Goal: Task Accomplishment & Management: Manage account settings

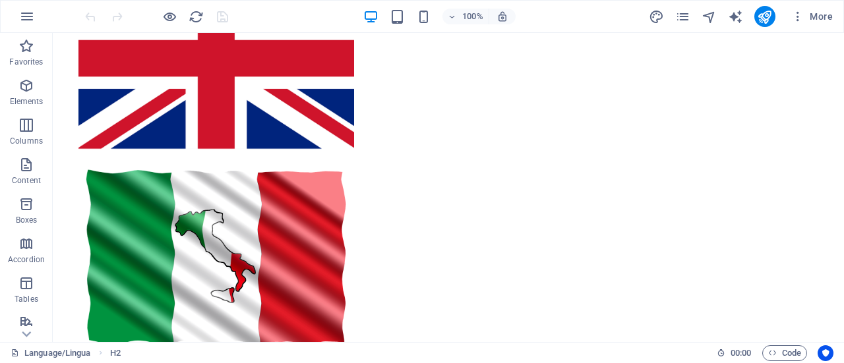
scroll to position [348, 0]
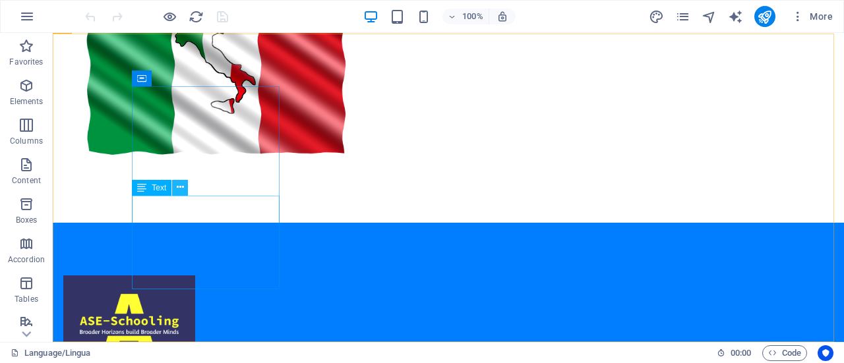
click at [183, 193] on icon at bounding box center [180, 188] width 7 height 14
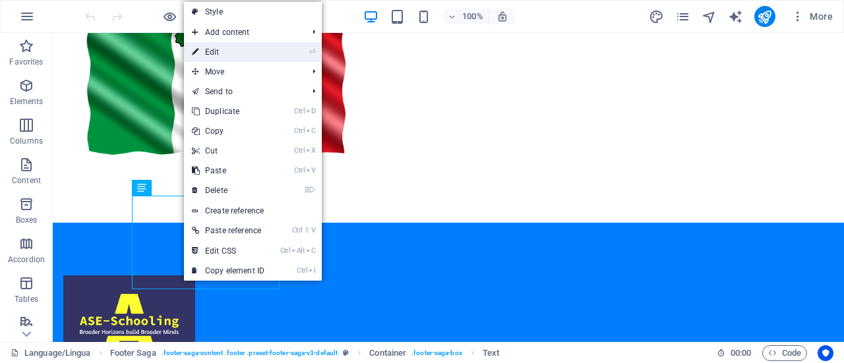
click at [229, 51] on link "⏎ Edit" at bounding box center [228, 52] width 88 height 20
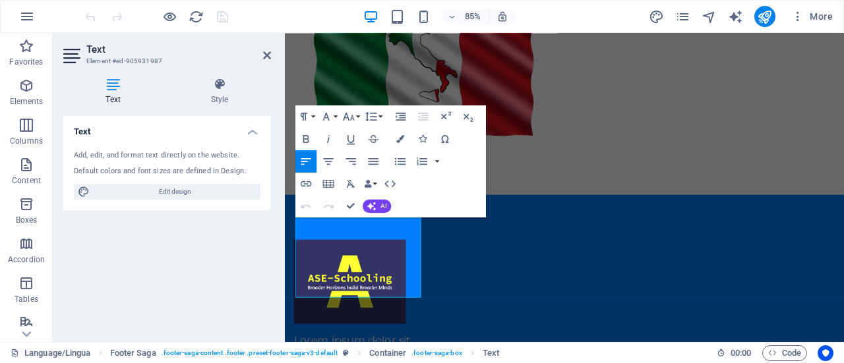
scroll to position [294, 0]
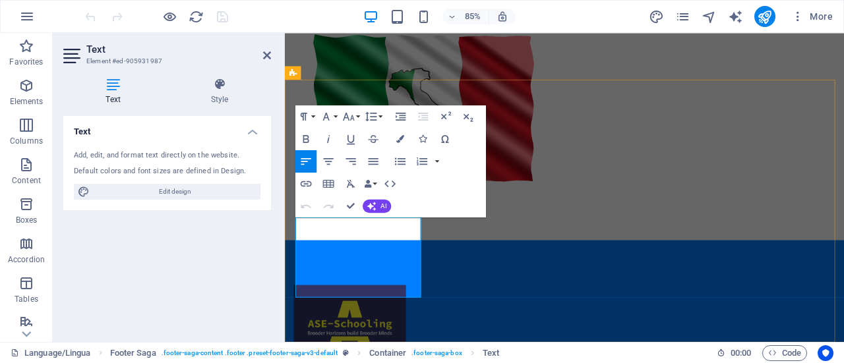
drag, startPoint x: 376, startPoint y: 332, endPoint x: 291, endPoint y: 259, distance: 111.8
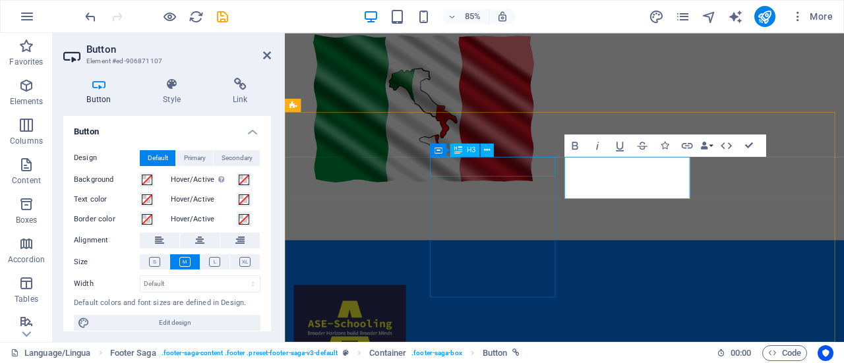
scroll to position [256, 0]
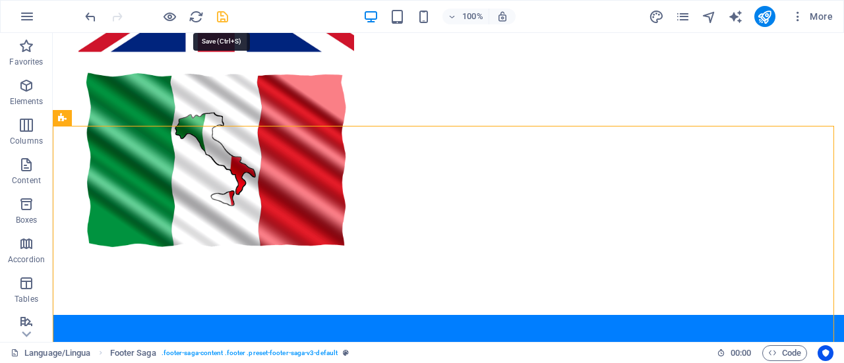
click at [224, 11] on icon "save" at bounding box center [222, 16] width 15 height 15
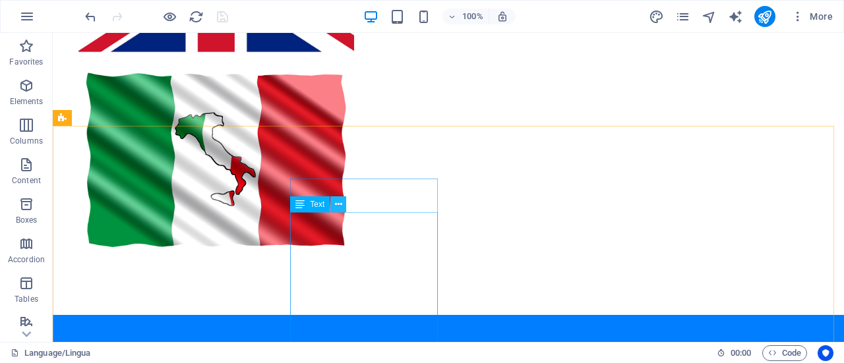
click at [338, 204] on icon at bounding box center [338, 205] width 7 height 14
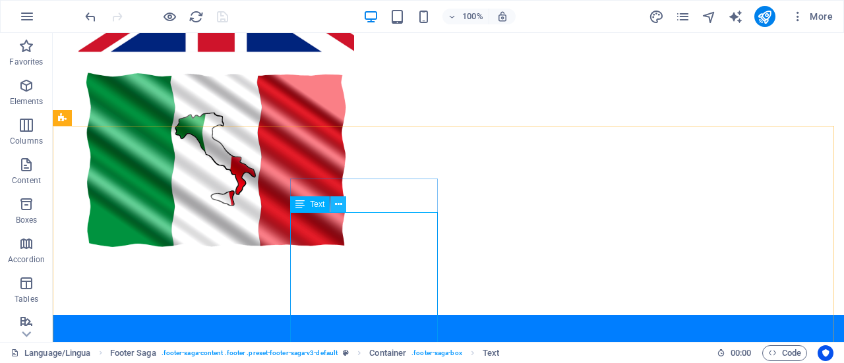
click at [340, 204] on icon at bounding box center [338, 205] width 7 height 14
click at [339, 205] on icon at bounding box center [338, 205] width 7 height 14
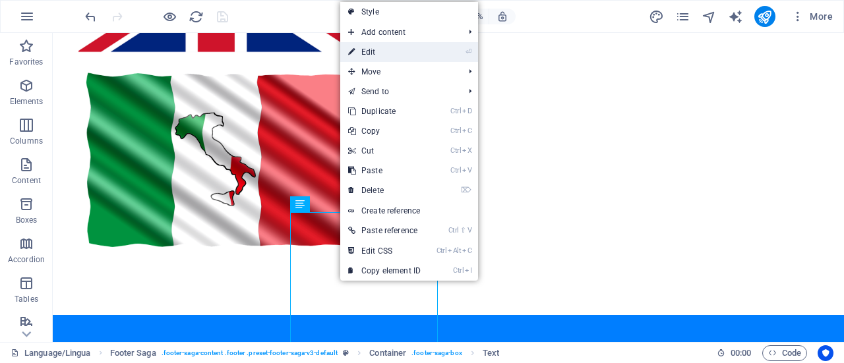
click at [378, 55] on link "⏎ Edit" at bounding box center [384, 52] width 88 height 20
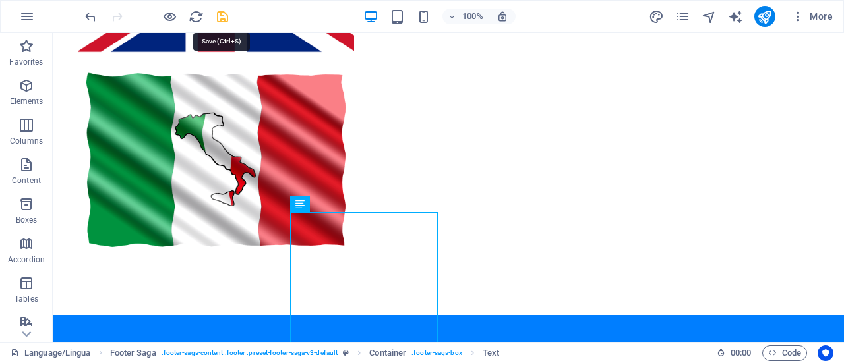
click at [218, 12] on icon "save" at bounding box center [222, 16] width 15 height 15
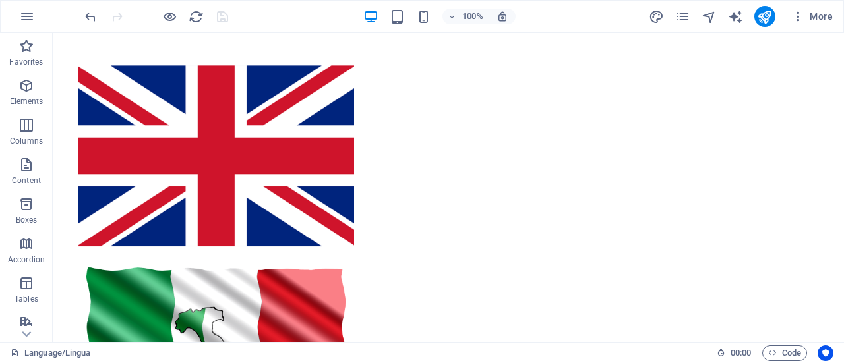
scroll to position [45, 0]
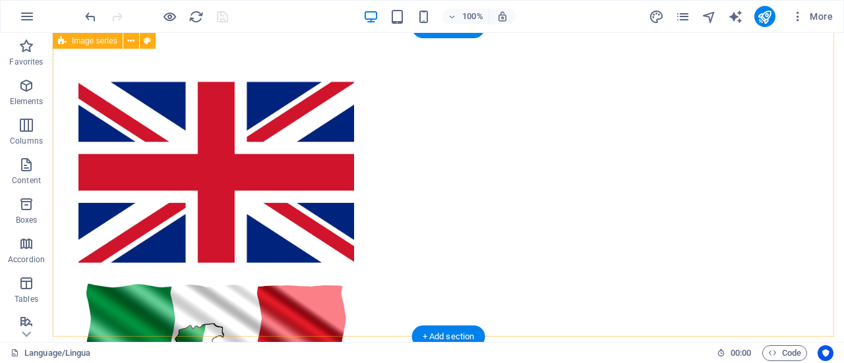
click at [834, 125] on div at bounding box center [448, 277] width 791 height 499
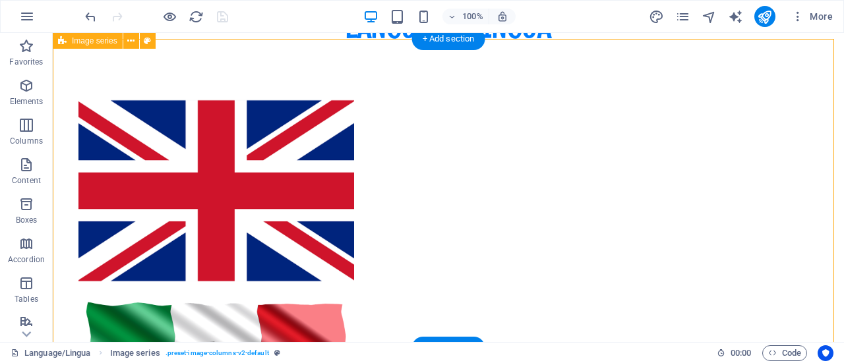
scroll to position [24, 0]
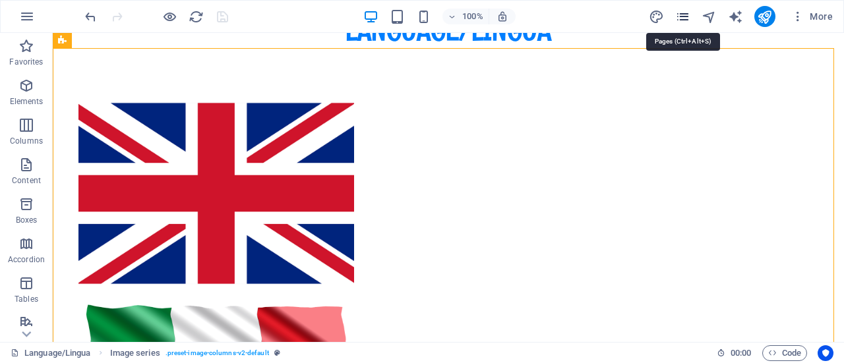
click at [683, 11] on icon "pages" at bounding box center [682, 16] width 15 height 15
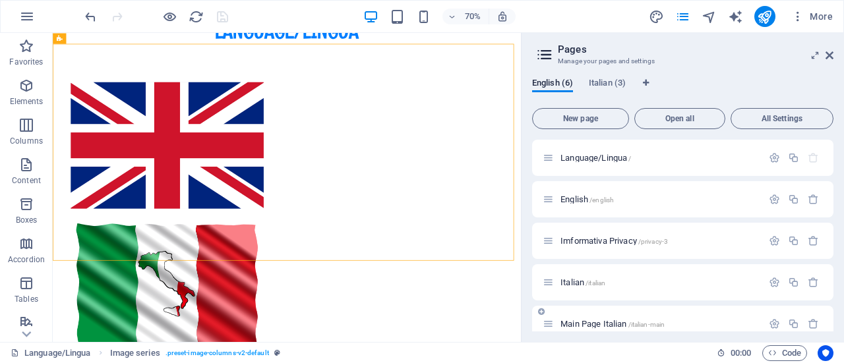
click at [637, 319] on div "Main Page Italian /italian-main" at bounding box center [653, 324] width 220 height 15
click at [604, 321] on span "Main Page Italian /italian-main" at bounding box center [613, 324] width 104 height 10
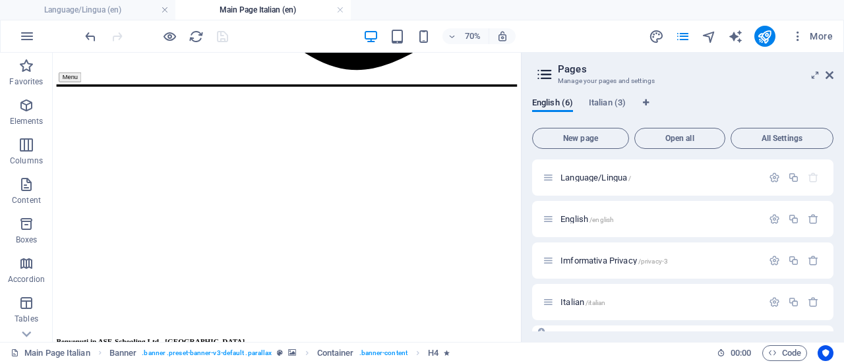
scroll to position [3416, 0]
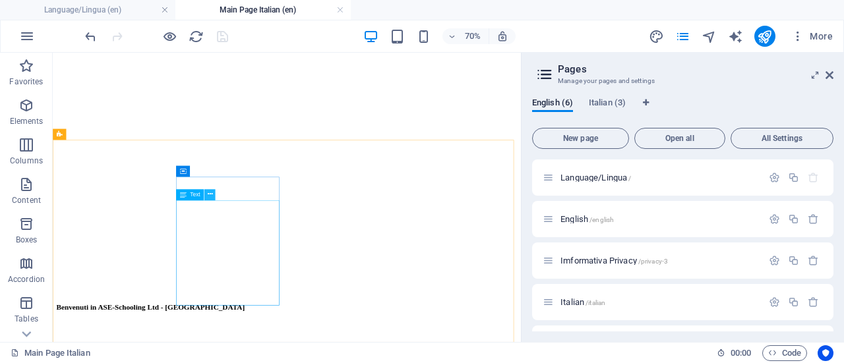
click at [212, 196] on button at bounding box center [209, 194] width 11 height 11
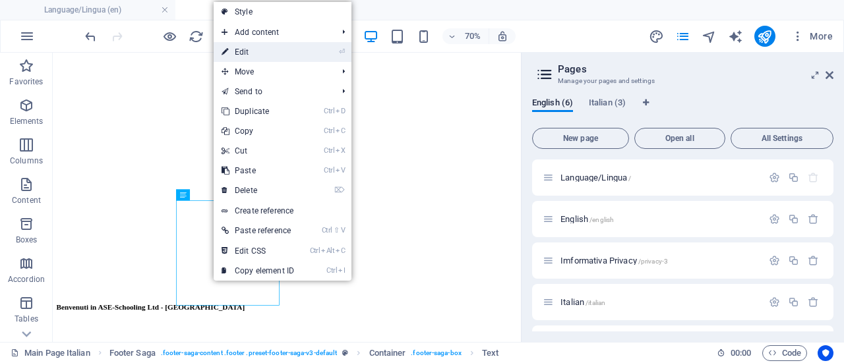
click at [268, 47] on link "⏎ Edit" at bounding box center [258, 52] width 88 height 20
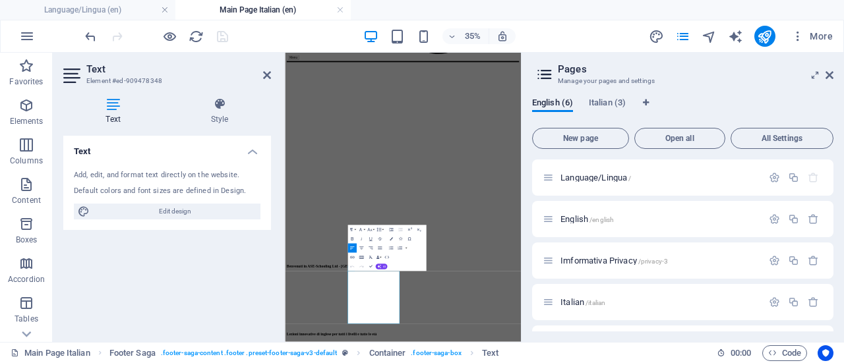
scroll to position [3134, 0]
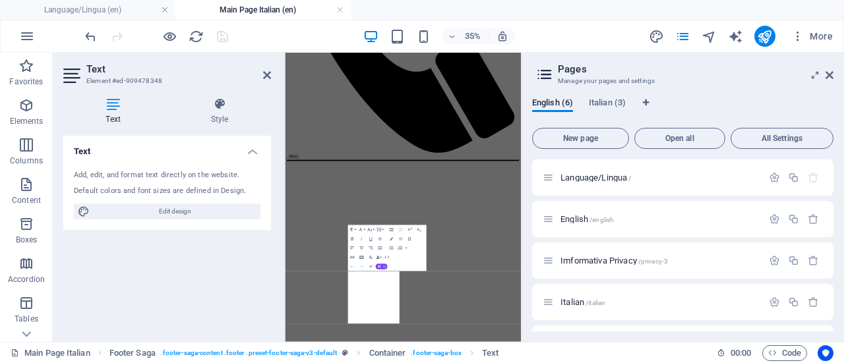
click at [834, 73] on aside "Pages Manage your pages and settings English (6) Italian (3) New page Open all …" at bounding box center [682, 198] width 323 height 290
click at [831, 73] on icon at bounding box center [830, 75] width 8 height 11
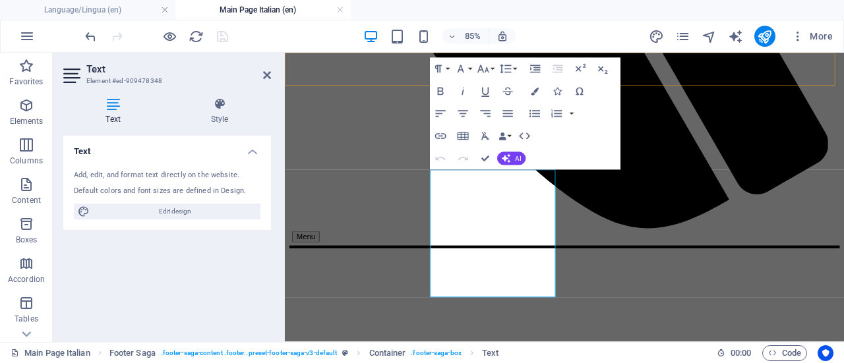
scroll to position [3488, 0]
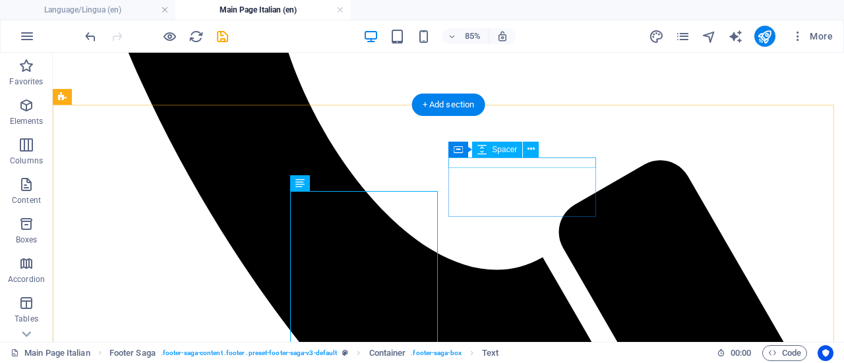
scroll to position [3492, 0]
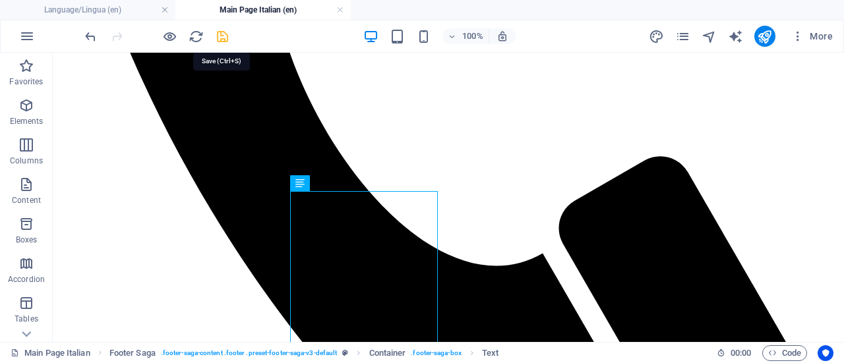
click at [219, 33] on icon "save" at bounding box center [222, 36] width 15 height 15
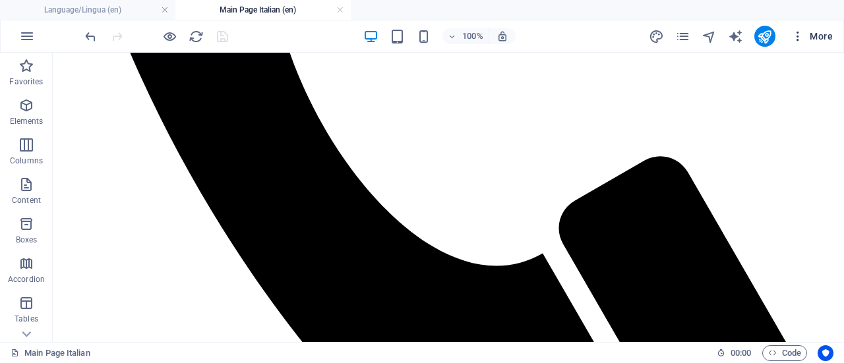
click at [813, 38] on span "More" at bounding box center [812, 36] width 42 height 13
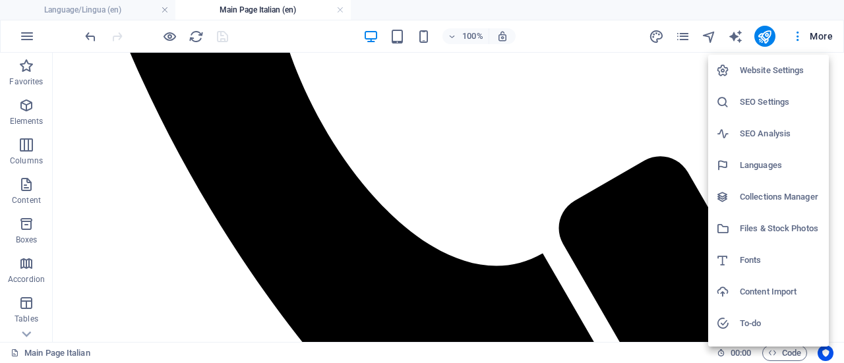
click at [687, 39] on div at bounding box center [422, 181] width 844 height 363
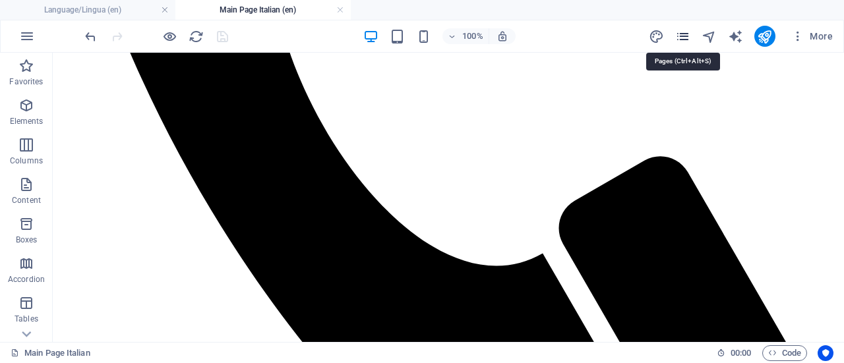
click at [682, 35] on icon "pages" at bounding box center [682, 36] width 15 height 15
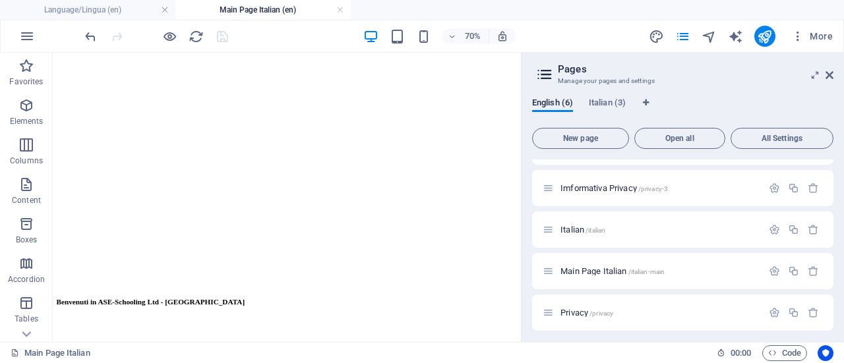
scroll to position [77, 0]
click at [613, 101] on span "Italian (3)" at bounding box center [607, 104] width 37 height 18
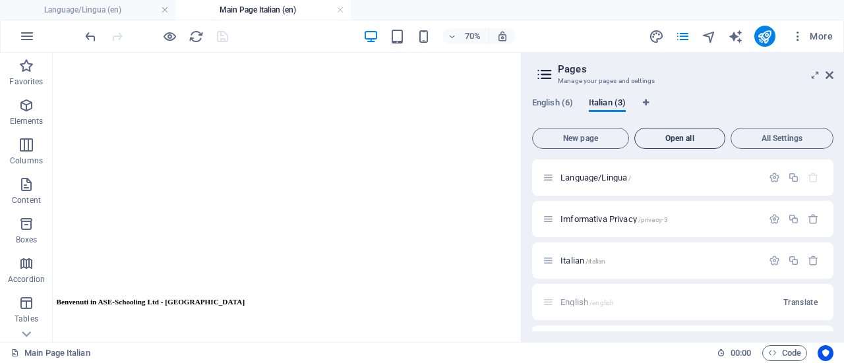
click at [669, 131] on button "Open all" at bounding box center [679, 138] width 91 height 21
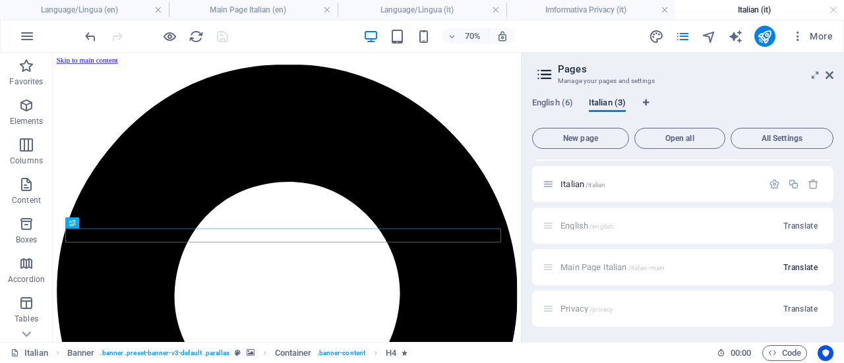
click at [785, 264] on span "Translate" at bounding box center [801, 268] width 34 height 11
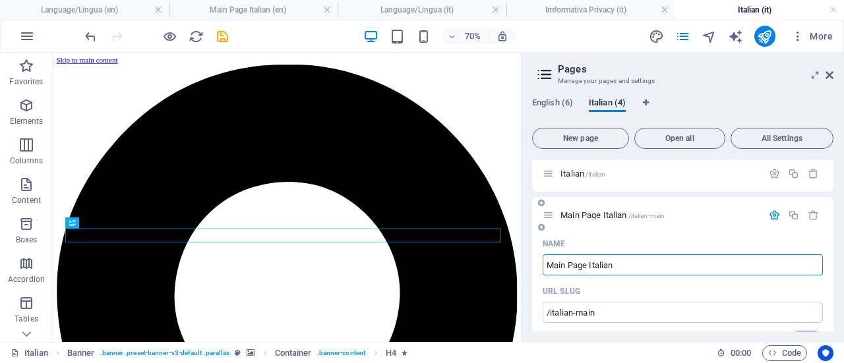
scroll to position [88, 0]
click at [725, 218] on div "Main Page Italian /italian-main" at bounding box center [653, 213] width 220 height 15
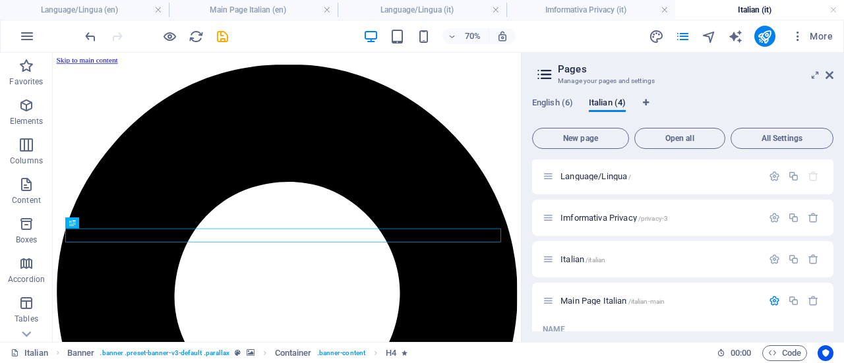
scroll to position [0, 0]
click at [586, 174] on span "Language/Lingua /" at bounding box center [596, 178] width 71 height 10
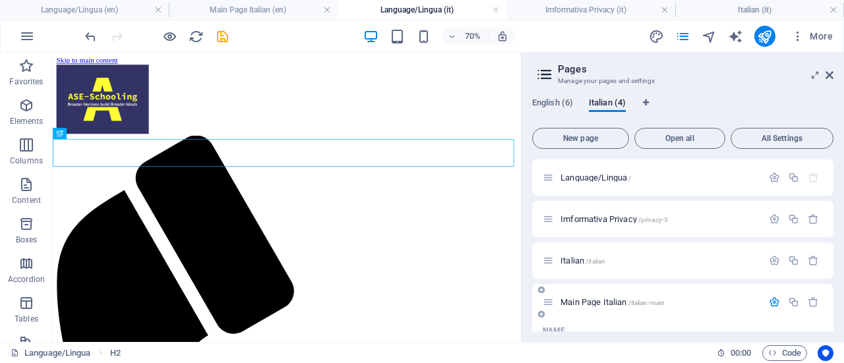
click at [592, 304] on span "Main Page Italian /italian-main" at bounding box center [613, 302] width 104 height 10
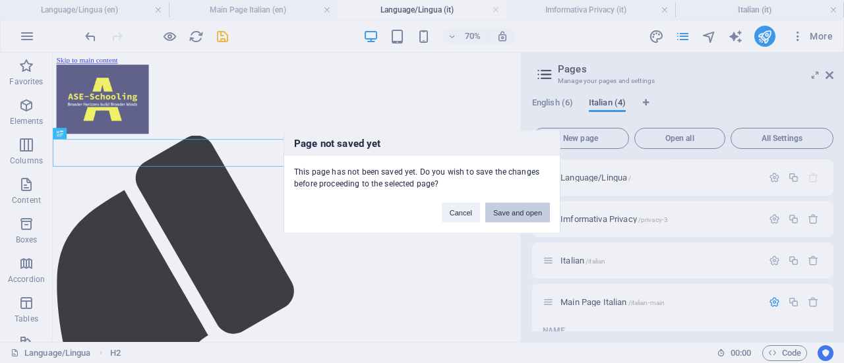
click at [531, 210] on button "Save and open" at bounding box center [517, 212] width 65 height 20
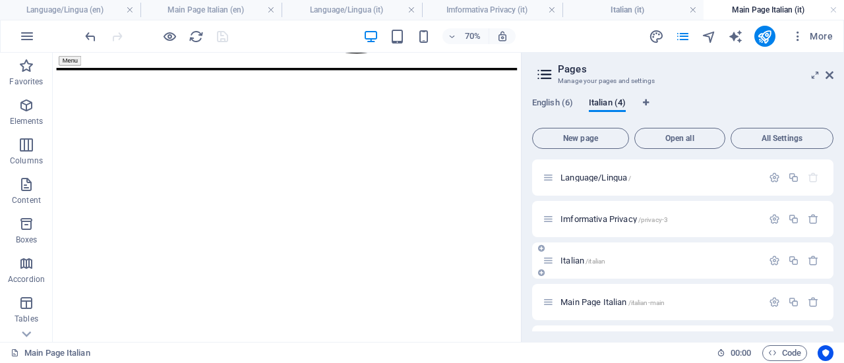
scroll to position [3395, 0]
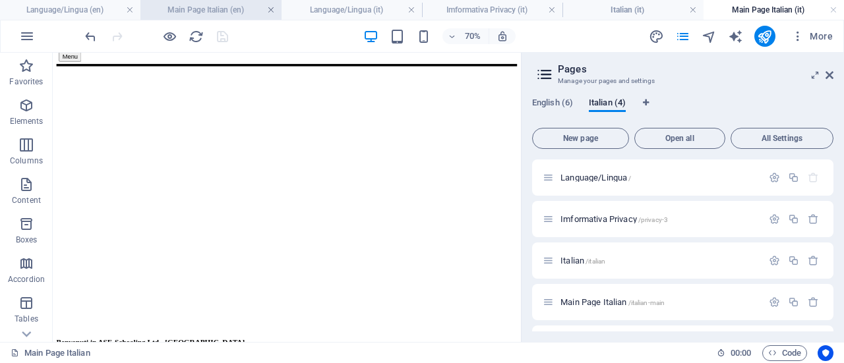
click at [270, 9] on link at bounding box center [271, 10] width 8 height 13
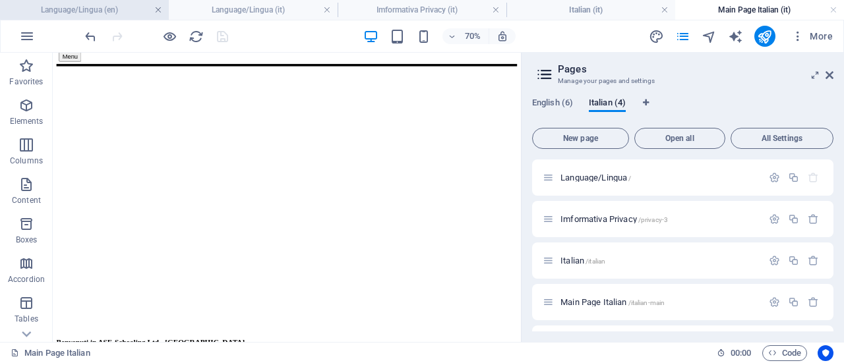
click at [157, 11] on link at bounding box center [158, 10] width 8 height 13
click at [162, 7] on link at bounding box center [165, 10] width 8 height 13
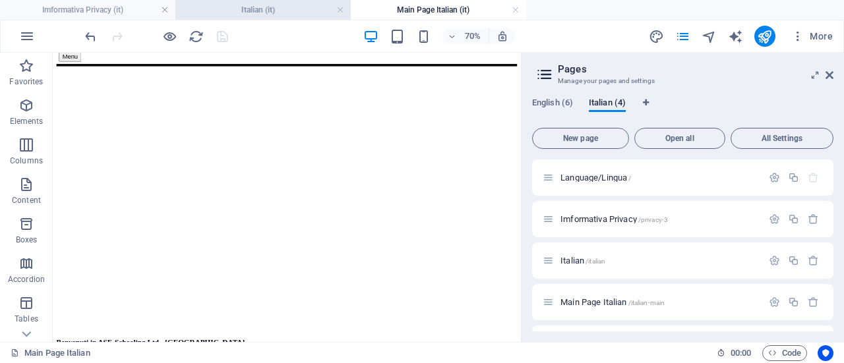
click at [257, 9] on h4 "Italian (it)" at bounding box center [262, 10] width 175 height 15
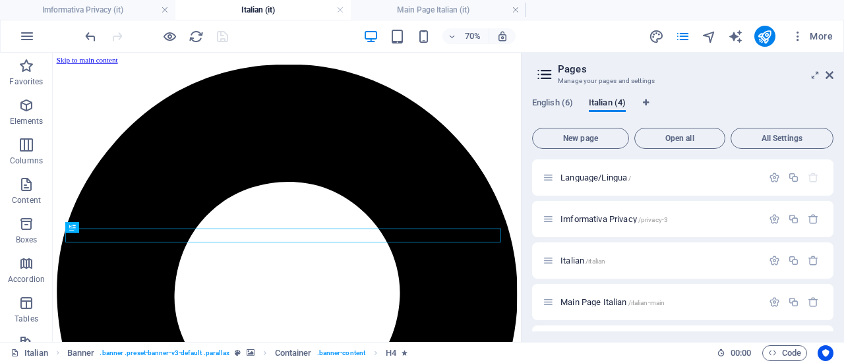
scroll to position [0, 0]
click at [449, 8] on h4 "Main Page Italian (it)" at bounding box center [438, 10] width 175 height 15
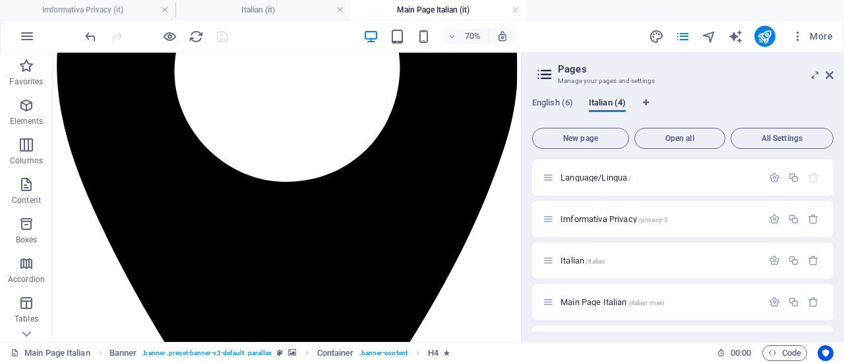
scroll to position [332, 0]
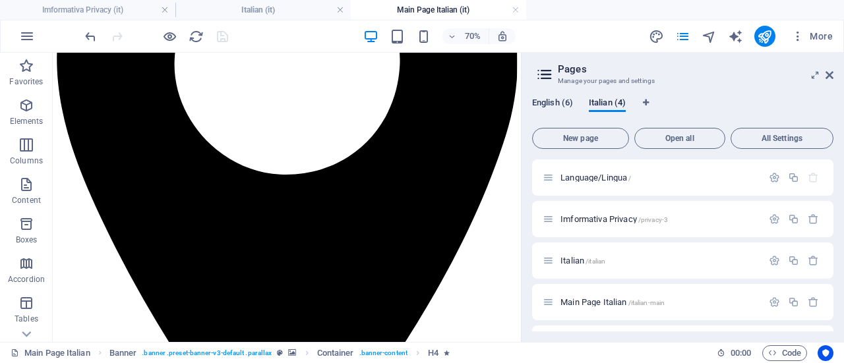
click at [561, 104] on span "English (6)" at bounding box center [552, 104] width 41 height 18
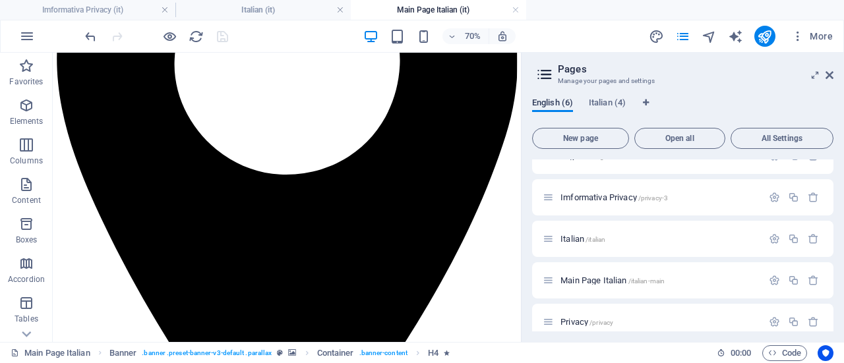
scroll to position [65, 0]
click at [677, 275] on p "Main Page Italian /italian-main" at bounding box center [660, 278] width 198 height 9
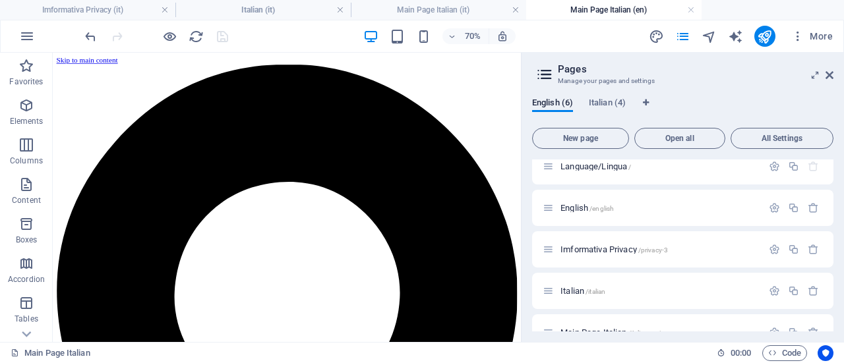
scroll to position [0, 0]
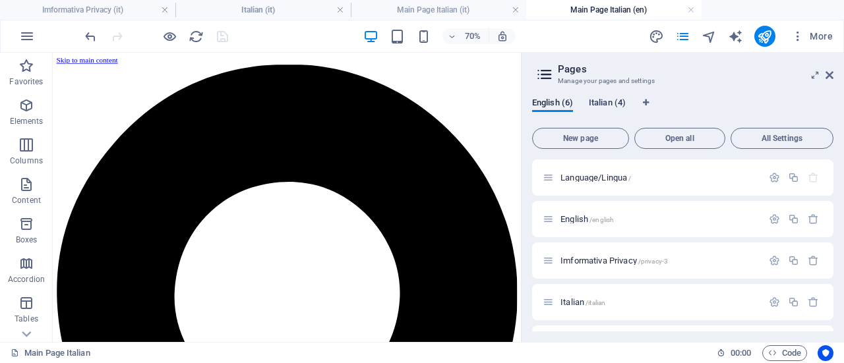
click at [613, 99] on span "Italian (4)" at bounding box center [607, 104] width 37 height 18
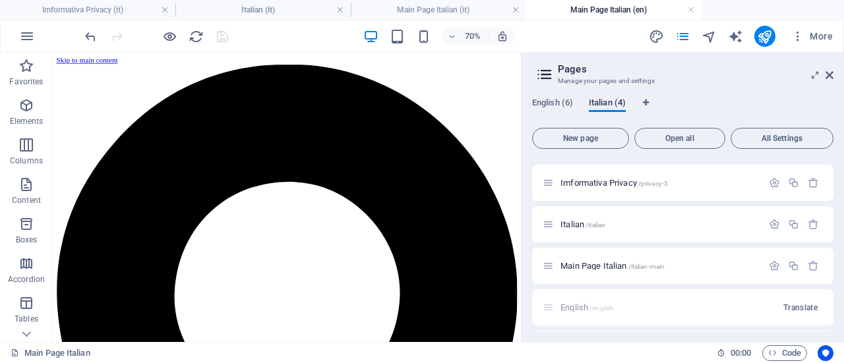
scroll to position [8, 0]
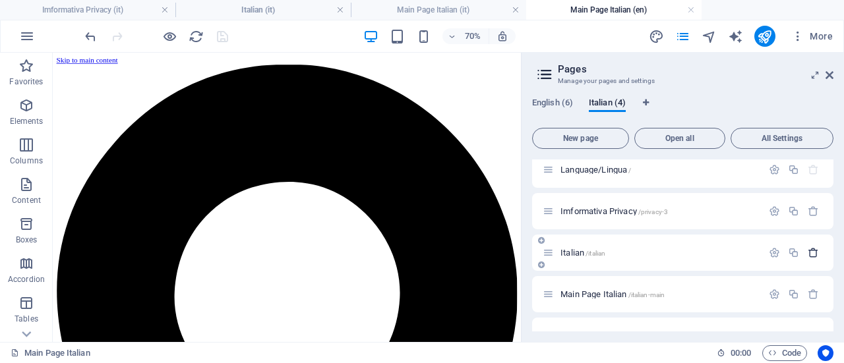
click at [810, 253] on icon "button" at bounding box center [813, 252] width 11 height 11
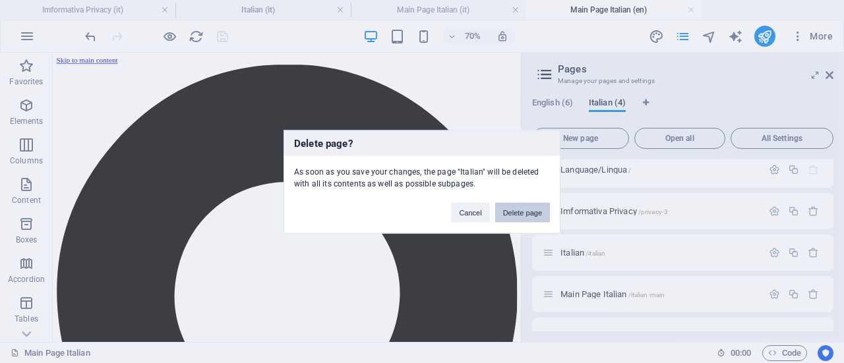
click at [533, 215] on button "Delete page" at bounding box center [522, 212] width 55 height 20
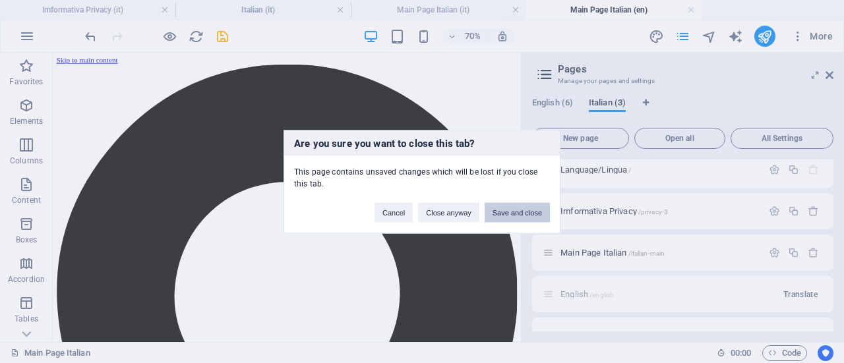
click at [524, 208] on button "Save and close" at bounding box center [517, 212] width 65 height 20
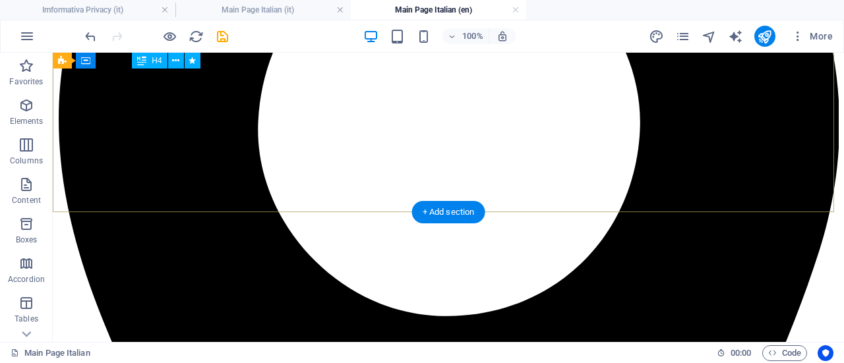
scroll to position [0, 0]
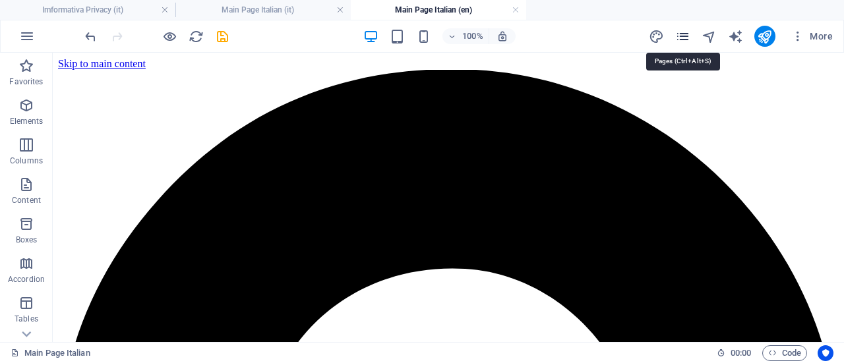
click at [685, 34] on icon "pages" at bounding box center [682, 36] width 15 height 15
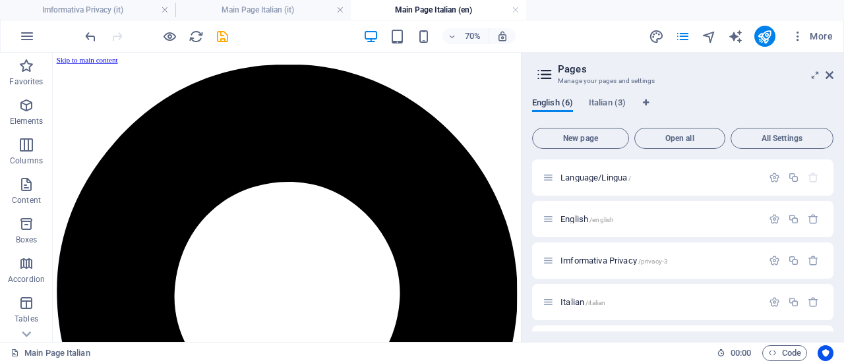
click at [551, 100] on span "English (6)" at bounding box center [552, 104] width 41 height 18
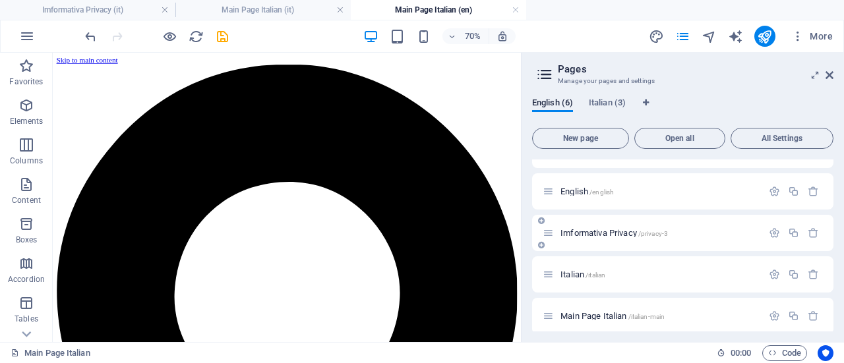
scroll to position [30, 0]
click at [621, 224] on div "Imformativa Privacy /privacy-3" at bounding box center [653, 230] width 220 height 15
click at [616, 230] on span "Imformativa Privacy /privacy-3" at bounding box center [615, 231] width 108 height 10
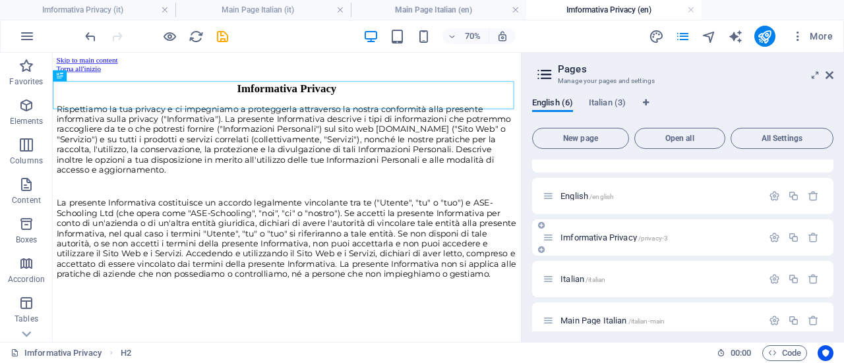
scroll to position [0, 0]
click at [811, 274] on icon "button" at bounding box center [813, 279] width 11 height 11
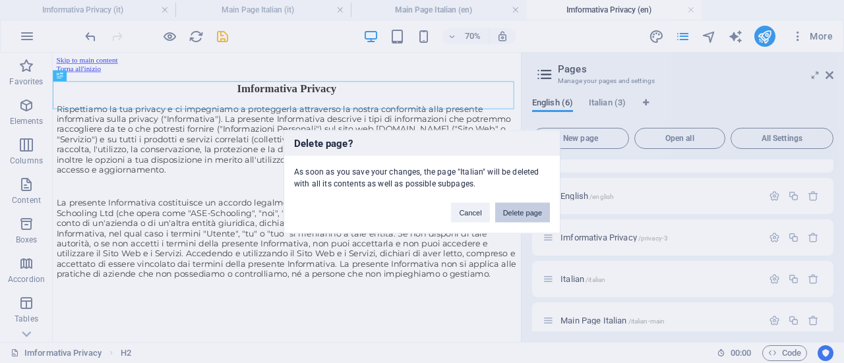
click at [528, 212] on button "Delete page" at bounding box center [522, 212] width 55 height 20
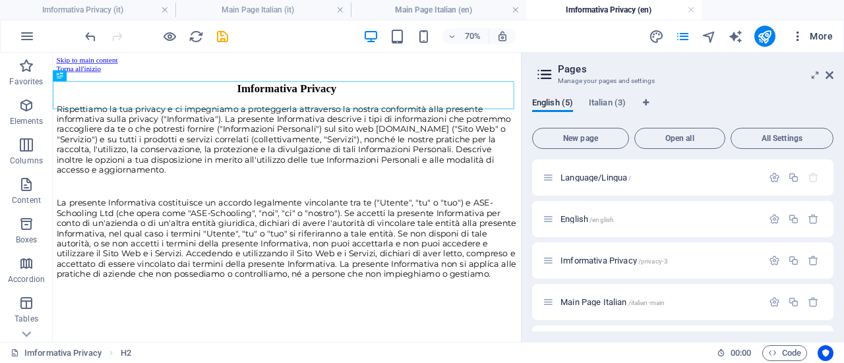
click at [821, 38] on span "More" at bounding box center [812, 36] width 42 height 13
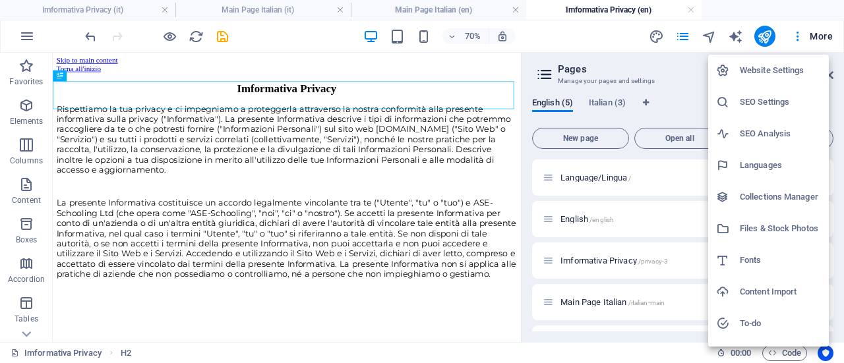
click at [772, 158] on h6 "Languages" at bounding box center [780, 166] width 81 height 16
select select "41"
select select "76"
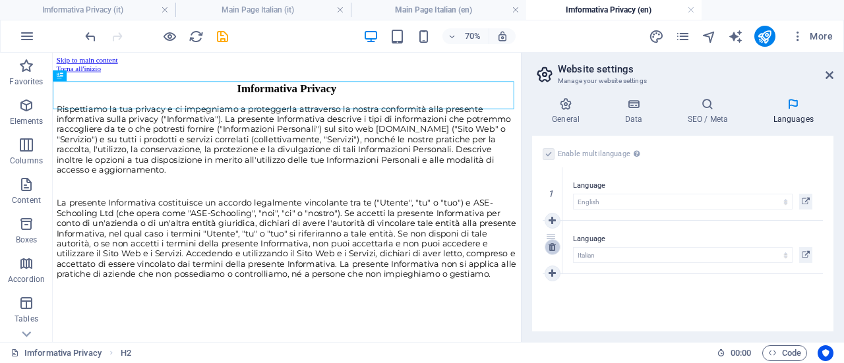
click at [555, 247] on icon at bounding box center [552, 247] width 7 height 9
click at [670, 170] on div "Language Abkhazian Afar Afrikaans Akan Albanian Amharic Arabic Aragonese Armeni…" at bounding box center [693, 194] width 261 height 53
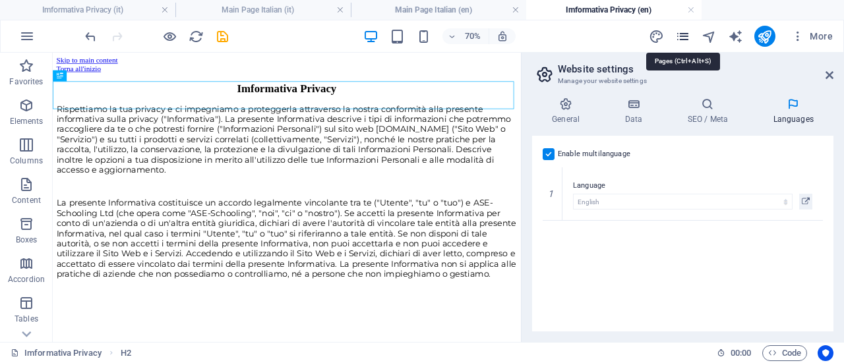
click at [685, 32] on icon "pages" at bounding box center [682, 36] width 15 height 15
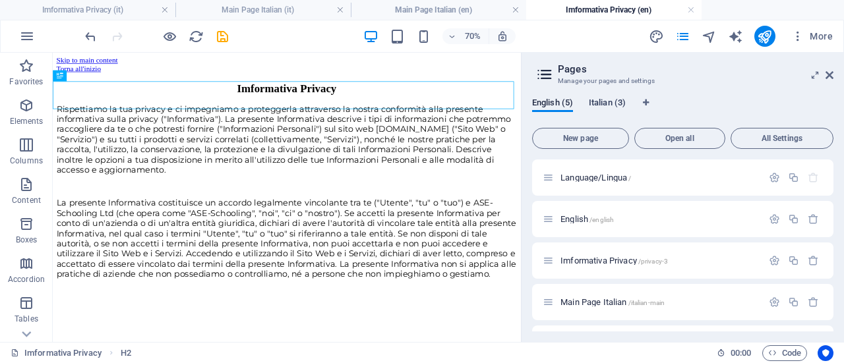
click at [617, 99] on span "Italian (3)" at bounding box center [607, 104] width 37 height 18
click at [675, 93] on div "English (5) Italian (3) New page Open all All Settings Language/Lingua / Imform…" at bounding box center [683, 214] width 323 height 255
click at [589, 135] on span "New page" at bounding box center [580, 139] width 85 height 8
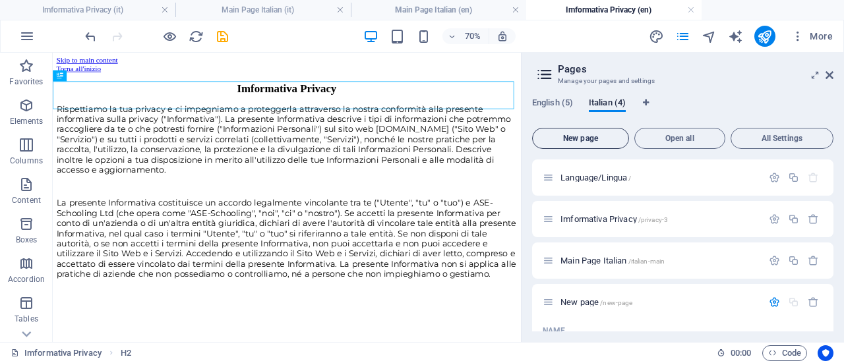
scroll to position [106, 0]
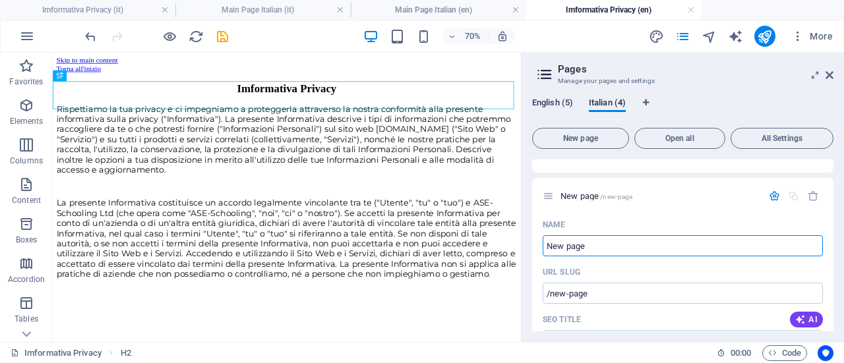
click at [553, 100] on span "English (5)" at bounding box center [552, 104] width 41 height 18
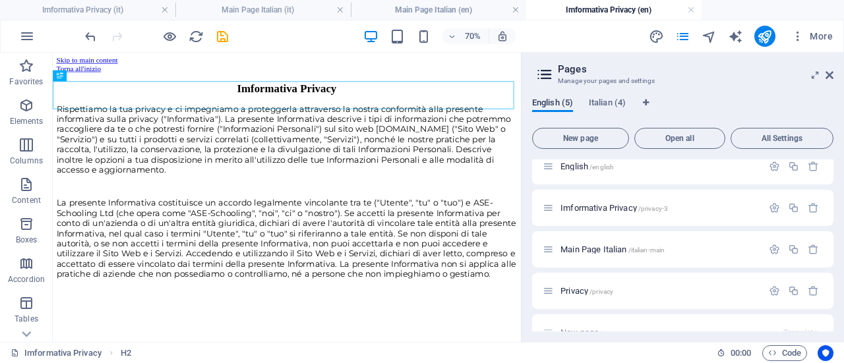
scroll to position [26, 0]
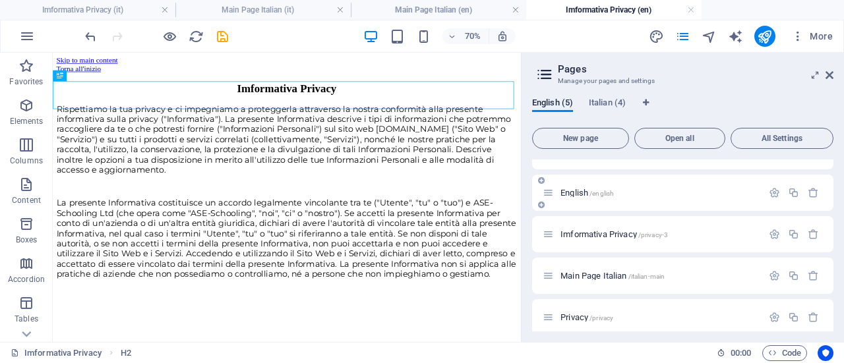
click at [573, 193] on span "English /english" at bounding box center [587, 193] width 53 height 10
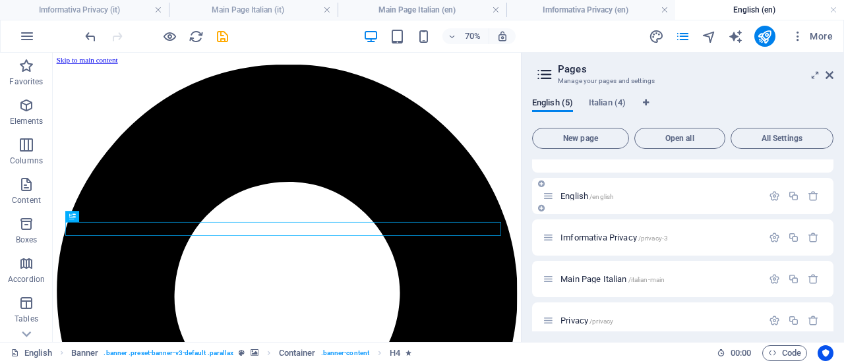
scroll to position [0, 0]
click at [573, 192] on span "English /english" at bounding box center [587, 196] width 53 height 10
click at [770, 194] on icon "button" at bounding box center [774, 196] width 11 height 11
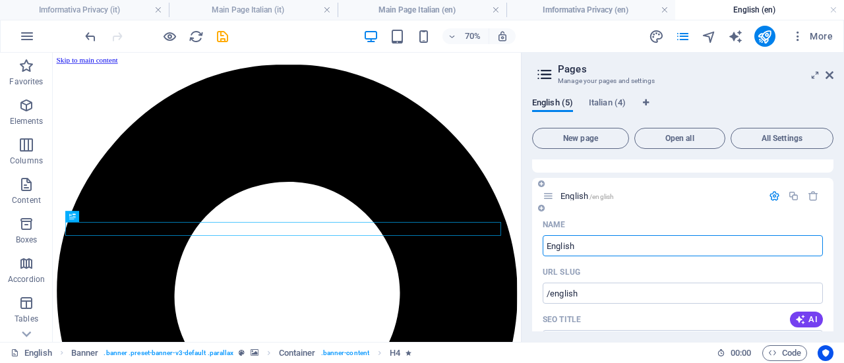
click at [613, 243] on input "English" at bounding box center [683, 245] width 280 height 21
type input "English main p"
type input "/english-main"
type input "English main page"
type input "/english-main-pag"
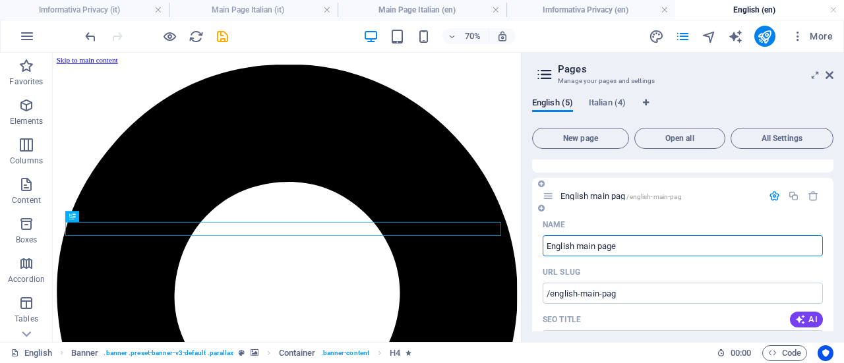
click at [656, 266] on div "URL SLUG" at bounding box center [683, 272] width 280 height 21
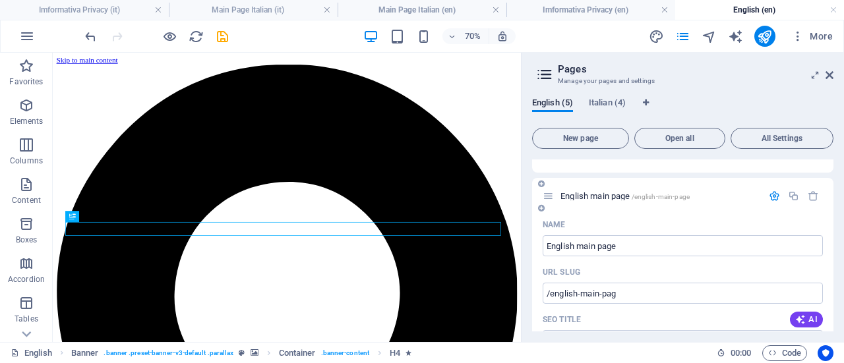
type input "English main page"
type input "/english-main-page"
click at [613, 100] on span "Italian (4)" at bounding box center [607, 104] width 37 height 18
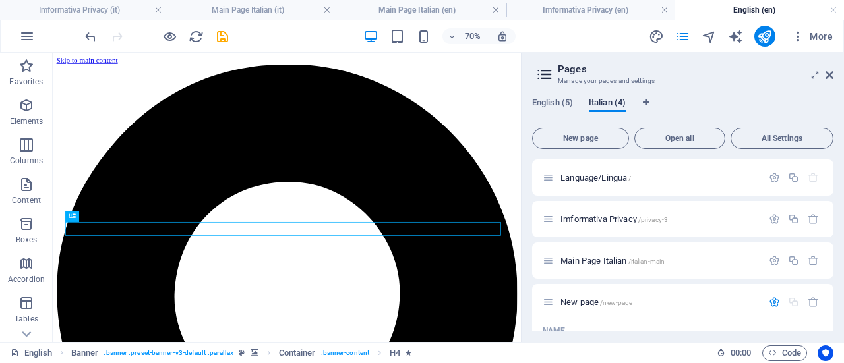
scroll to position [106, 0]
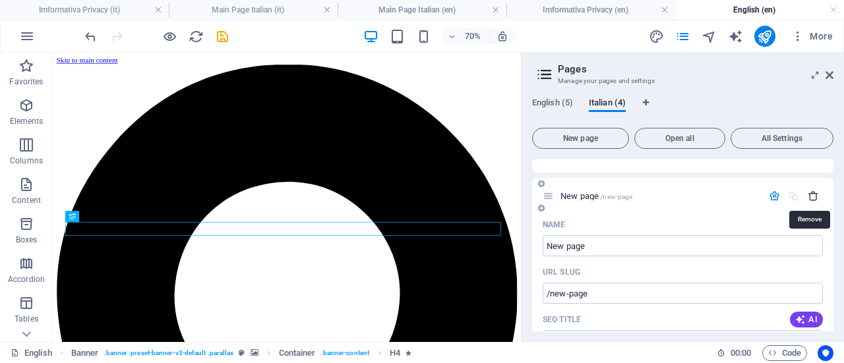
click at [808, 193] on icon "button" at bounding box center [813, 196] width 11 height 11
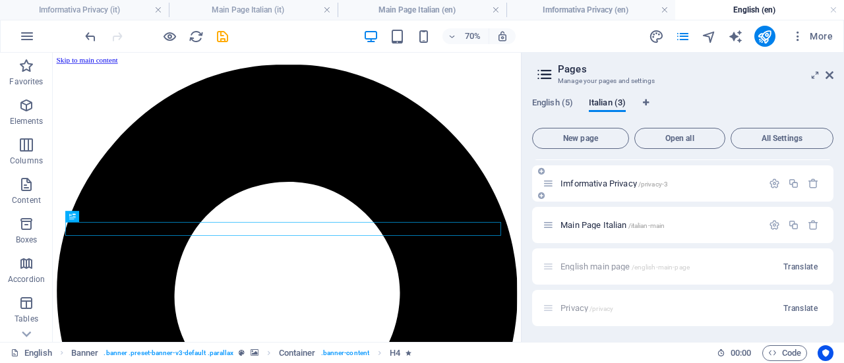
scroll to position [36, 0]
click at [810, 226] on icon "button" at bounding box center [813, 225] width 11 height 11
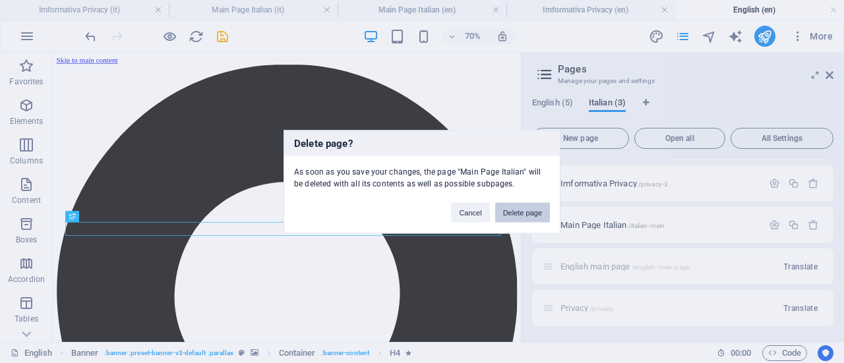
click at [522, 214] on button "Delete page" at bounding box center [522, 212] width 55 height 20
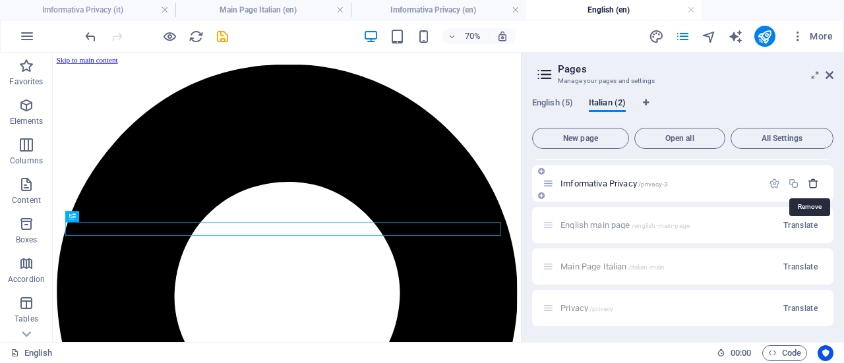
click at [811, 184] on icon "button" at bounding box center [813, 183] width 11 height 11
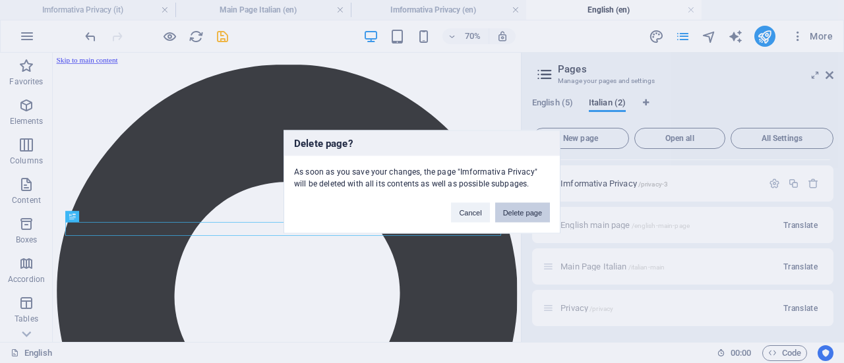
click at [513, 207] on button "Delete page" at bounding box center [522, 212] width 55 height 20
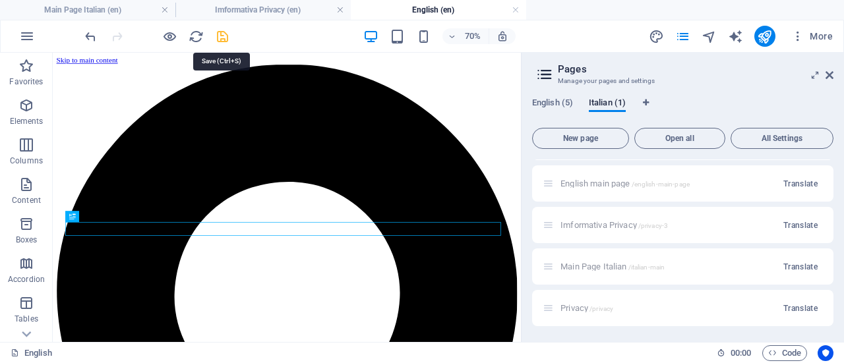
click at [222, 34] on icon "save" at bounding box center [222, 36] width 15 height 15
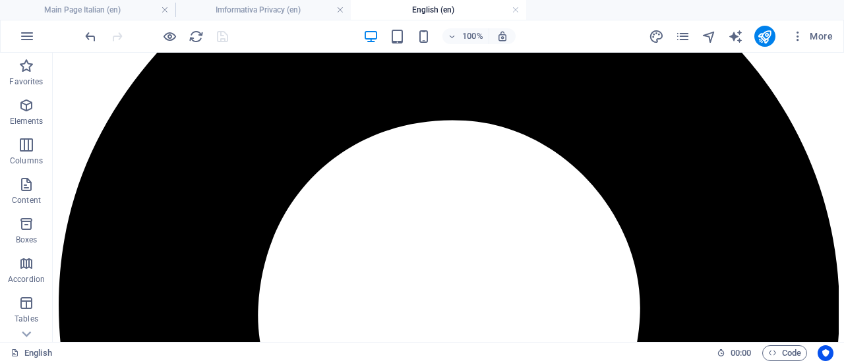
scroll to position [142, 0]
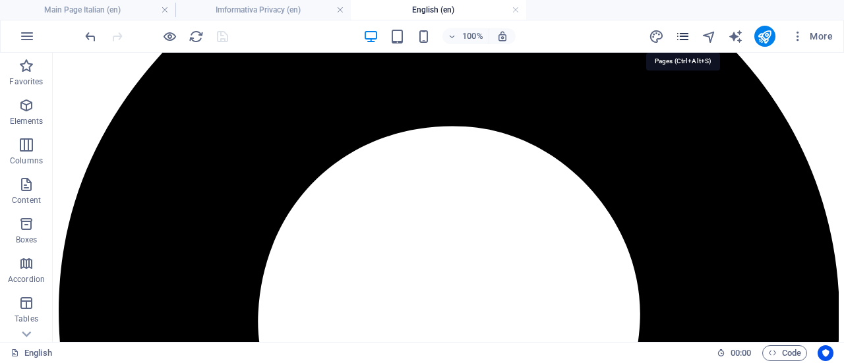
click at [690, 30] on icon "pages" at bounding box center [682, 36] width 15 height 15
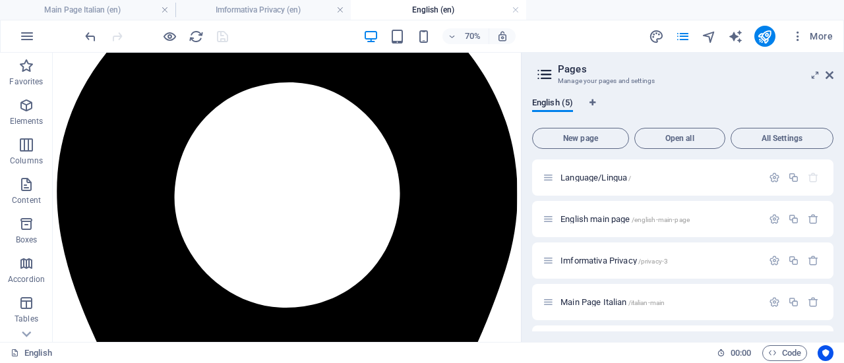
click at [565, 24] on div "70% More" at bounding box center [422, 36] width 843 height 32
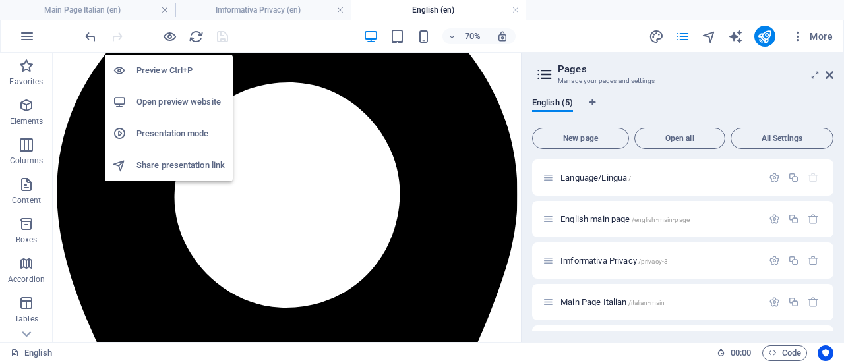
click at [180, 99] on h6 "Open preview website" at bounding box center [181, 102] width 88 height 16
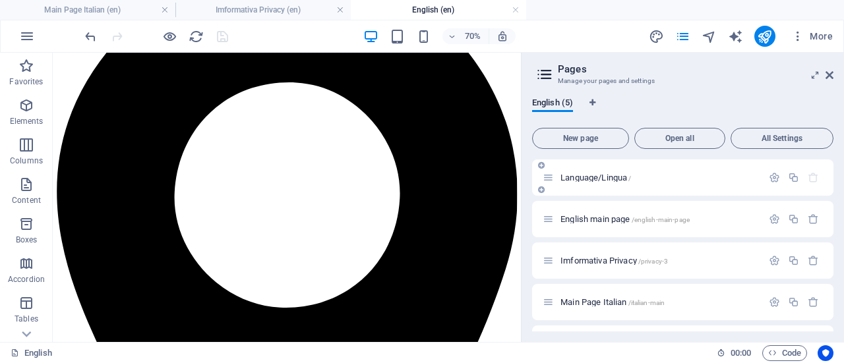
click at [582, 173] on div "Language/Lingua /" at bounding box center [653, 177] width 220 height 15
click at [588, 177] on span "Language/Lingua /" at bounding box center [596, 178] width 71 height 10
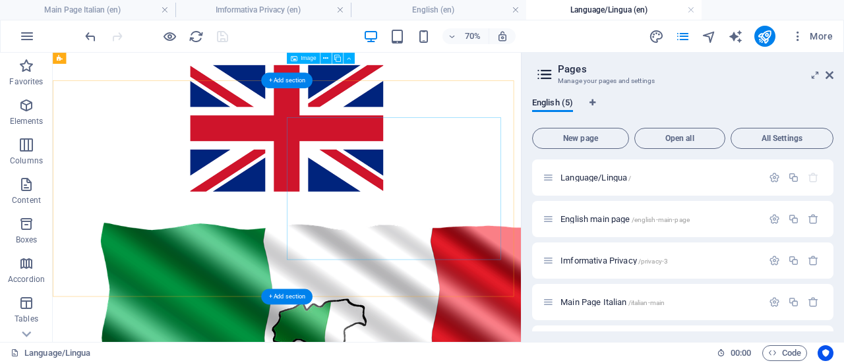
scroll to position [0, 0]
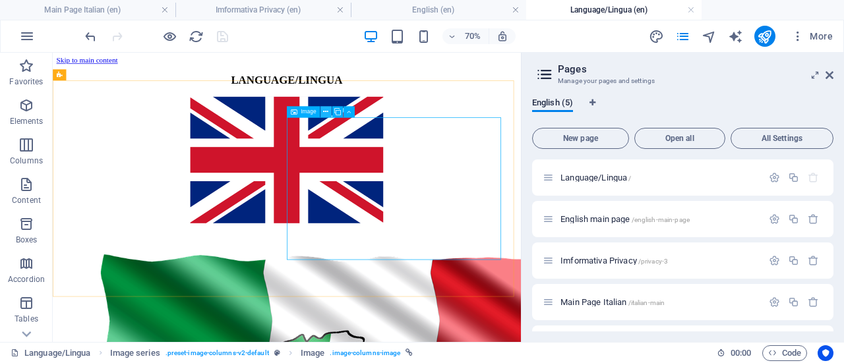
click at [326, 111] on icon at bounding box center [325, 112] width 5 height 10
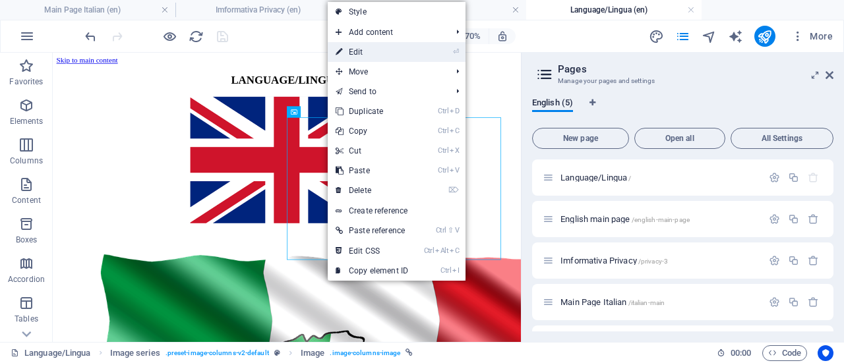
click at [377, 49] on link "⏎ Edit" at bounding box center [372, 52] width 88 height 20
select select
select select "next"
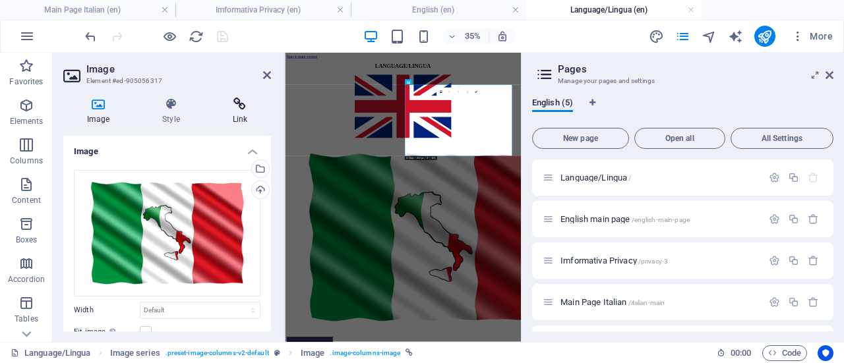
click at [239, 109] on icon at bounding box center [240, 104] width 62 height 13
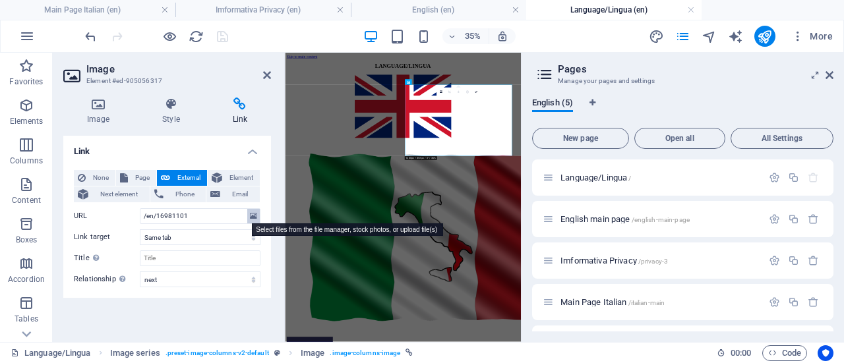
click at [250, 216] on icon at bounding box center [253, 216] width 7 height 15
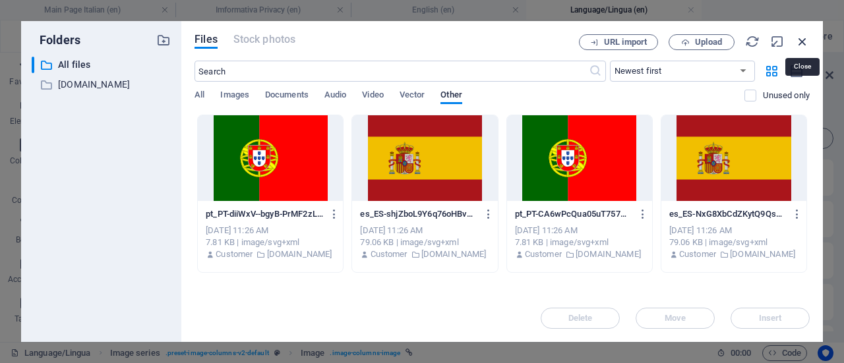
click at [807, 36] on icon "button" at bounding box center [802, 41] width 15 height 15
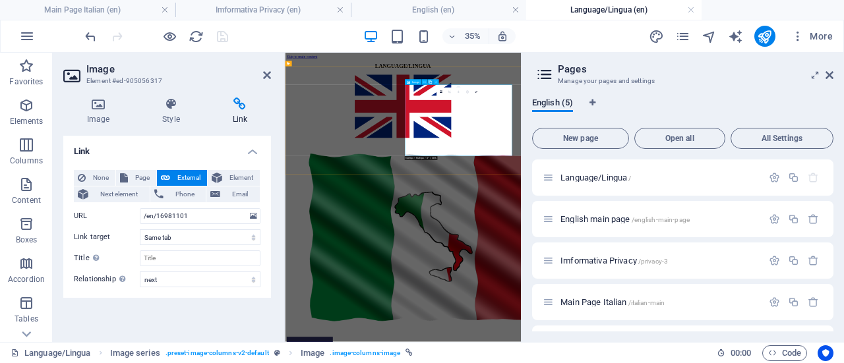
click at [459, 224] on figure at bounding box center [622, 207] width 664 height 186
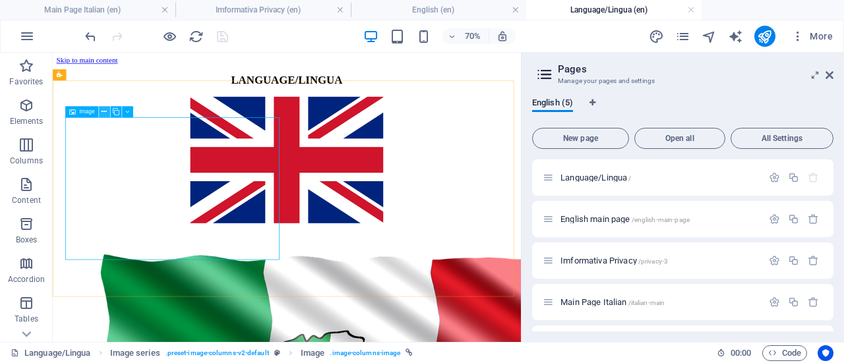
click at [104, 111] on icon at bounding box center [104, 112] width 5 height 10
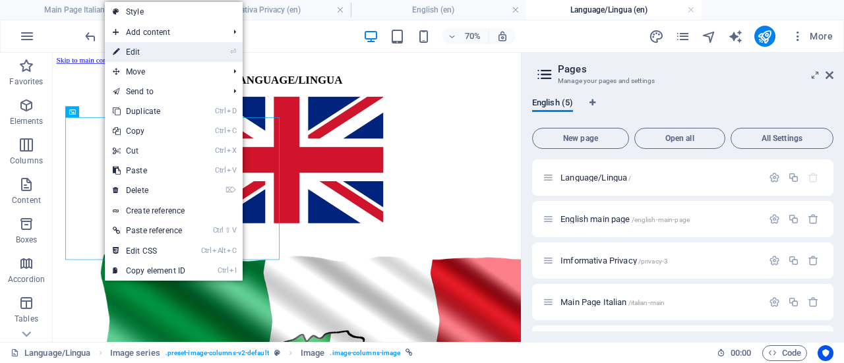
click at [164, 48] on link "⏎ Edit" at bounding box center [149, 52] width 88 height 20
select select "px"
select select "%"
select select "1"
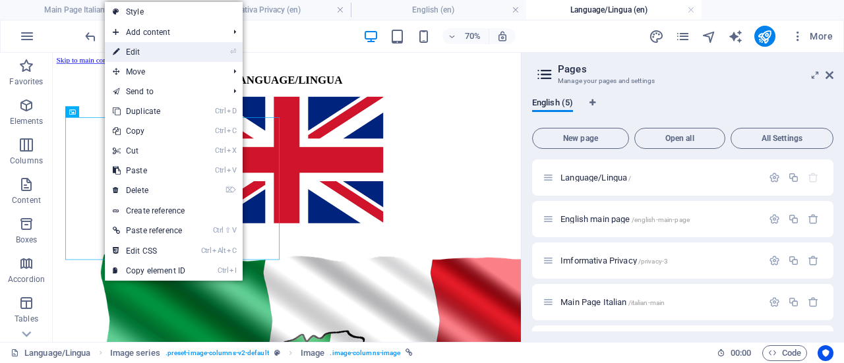
select select
select select "next"
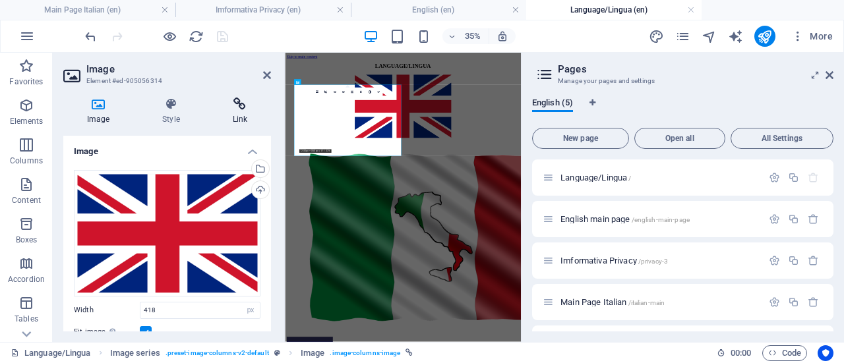
click at [239, 104] on icon at bounding box center [240, 104] width 62 height 13
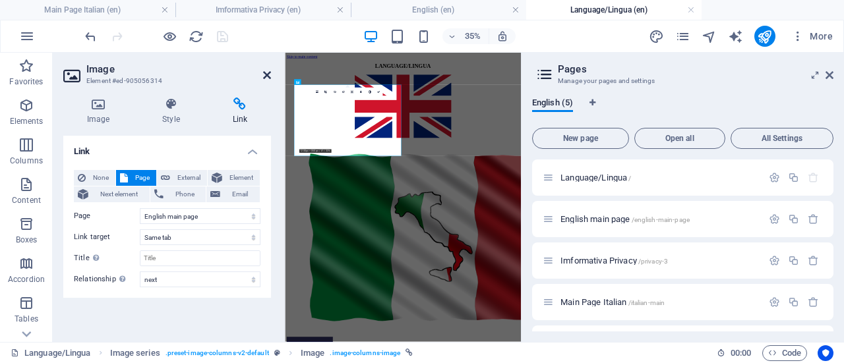
click at [268, 70] on icon at bounding box center [267, 75] width 8 height 11
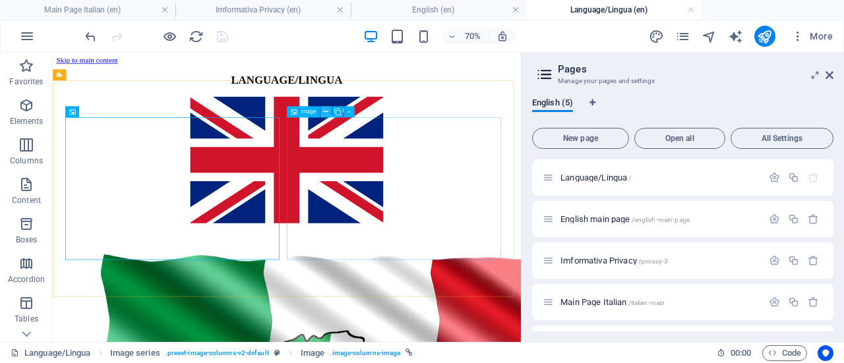
click at [326, 110] on icon at bounding box center [325, 112] width 5 height 10
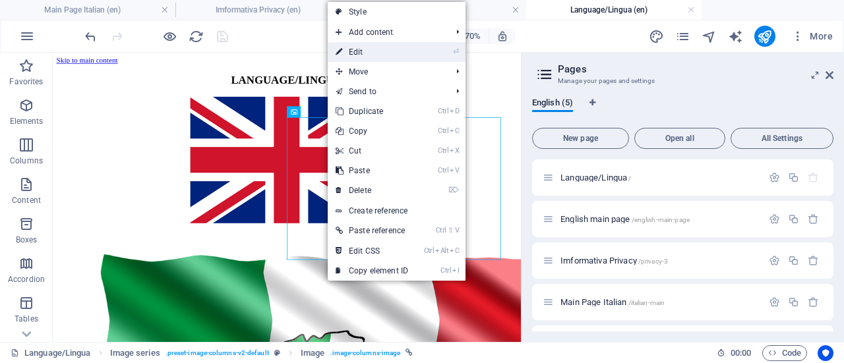
click at [372, 51] on link "⏎ Edit" at bounding box center [372, 52] width 88 height 20
select select
select select "next"
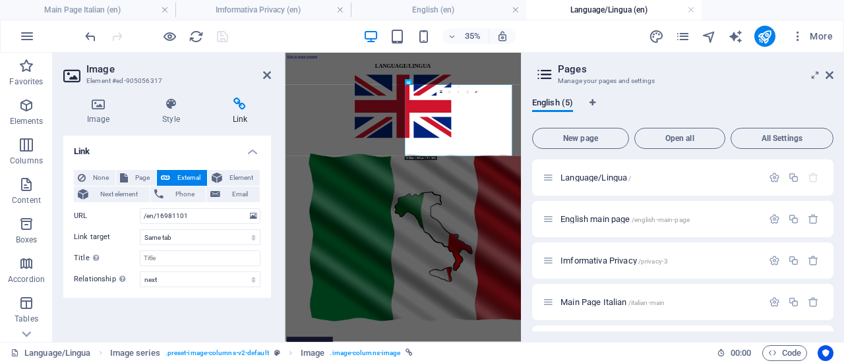
click at [241, 106] on icon at bounding box center [240, 104] width 62 height 13
click at [240, 106] on icon at bounding box center [240, 104] width 62 height 13
click at [144, 176] on span "Page" at bounding box center [142, 178] width 20 height 16
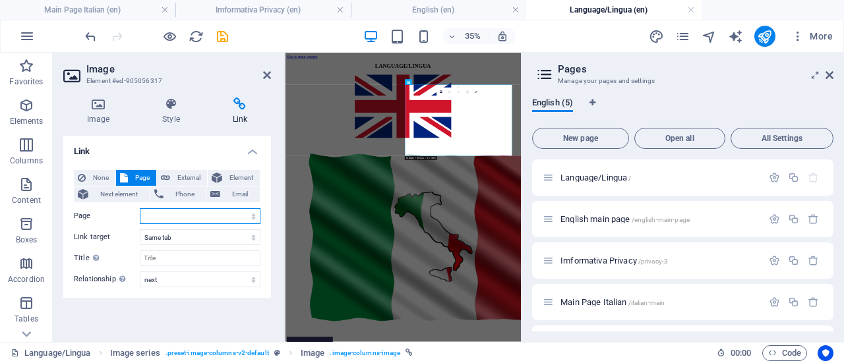
click at [251, 213] on select "Language/Lingua English main page Imformativa Privacy Main Page Italian Privacy" at bounding box center [200, 216] width 121 height 16
select select "3"
click at [140, 208] on select "Language/Lingua English main page Imformativa Privacy Main Page Italian Privacy" at bounding box center [200, 216] width 121 height 16
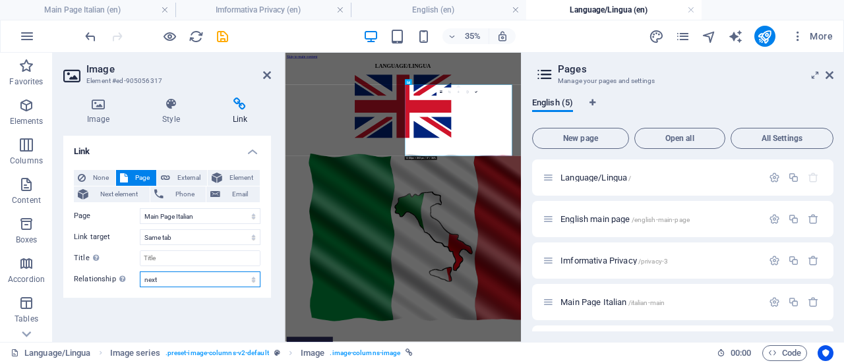
click at [236, 277] on select "alternate author bookmark external help license next nofollow noreferrer noopen…" at bounding box center [200, 280] width 121 height 16
select select
click at [140, 272] on select "alternate author bookmark external help license next nofollow noreferrer noopen…" at bounding box center [200, 280] width 121 height 16
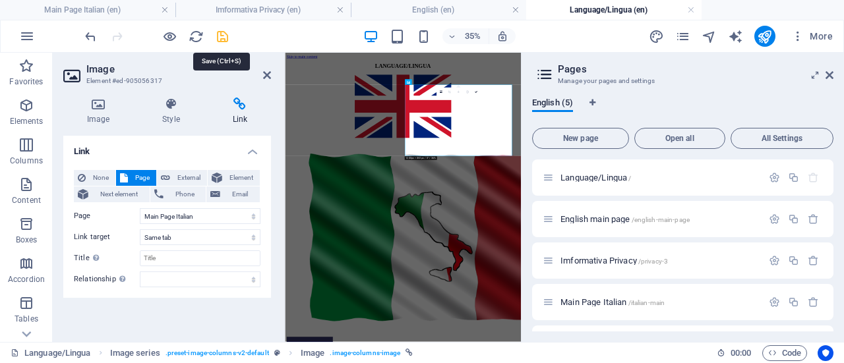
click at [224, 35] on icon "save" at bounding box center [222, 36] width 15 height 15
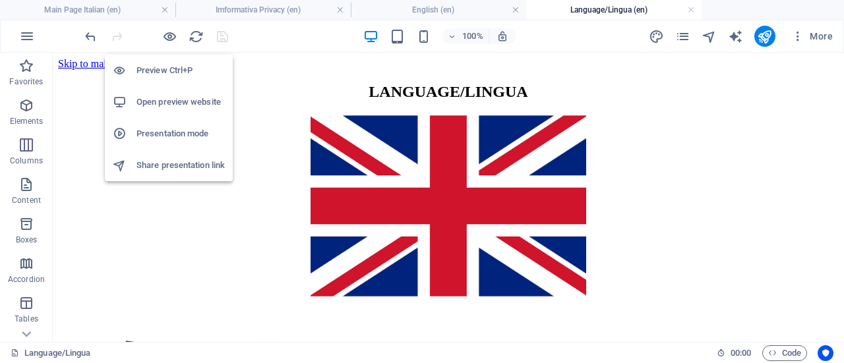
click at [206, 100] on h6 "Open preview website" at bounding box center [181, 102] width 88 height 16
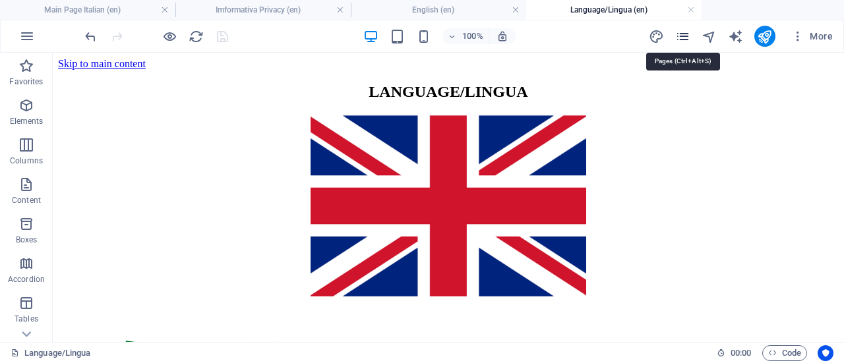
click at [685, 34] on icon "pages" at bounding box center [682, 36] width 15 height 15
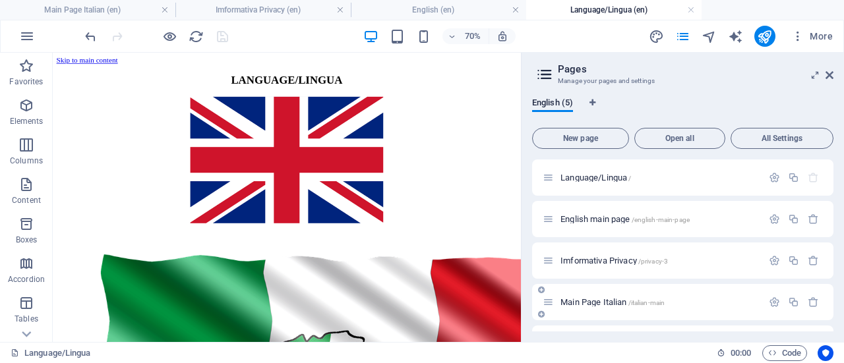
click at [611, 297] on div "Main Page Italian /italian-main" at bounding box center [653, 302] width 220 height 15
click at [600, 300] on span "Main Page Italian /italian-main" at bounding box center [613, 302] width 104 height 10
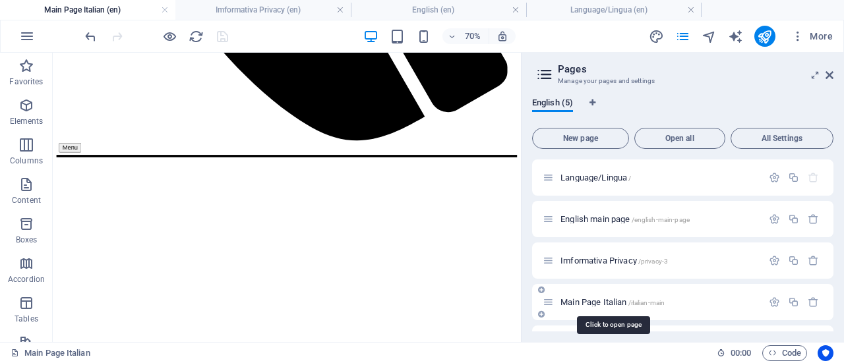
scroll to position [3453, 0]
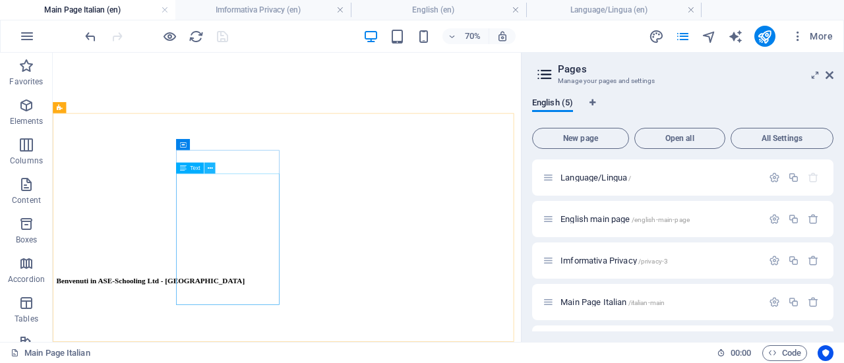
click at [211, 164] on icon at bounding box center [209, 169] width 5 height 10
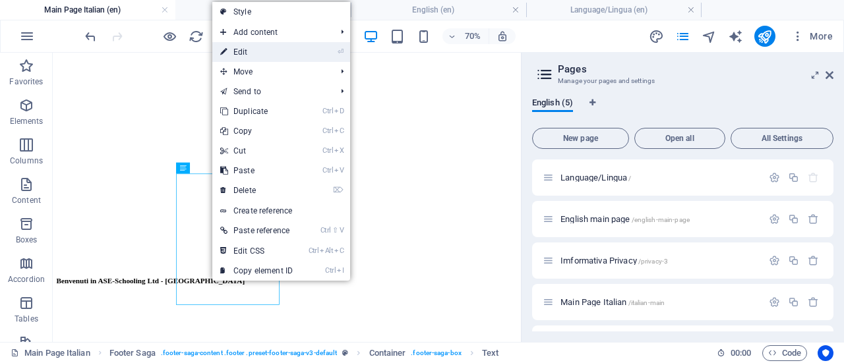
click at [264, 55] on link "⏎ Edit" at bounding box center [256, 52] width 88 height 20
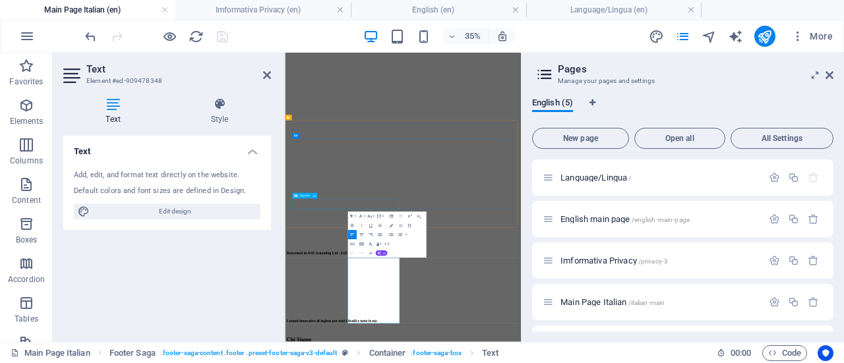
scroll to position [3171, 0]
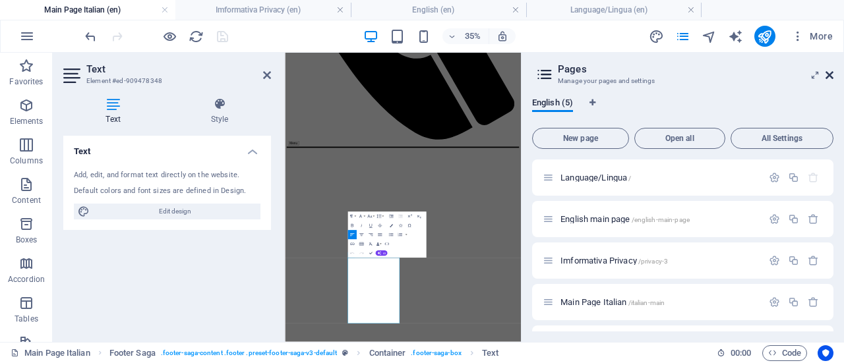
click at [828, 71] on icon at bounding box center [830, 75] width 8 height 11
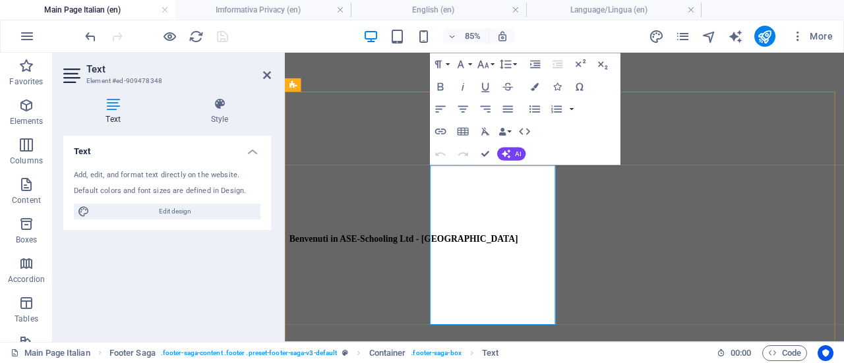
scroll to position [3493, 0]
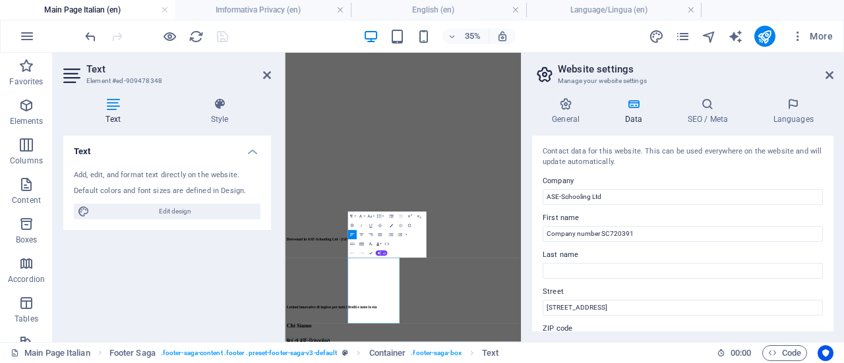
scroll to position [3171, 0]
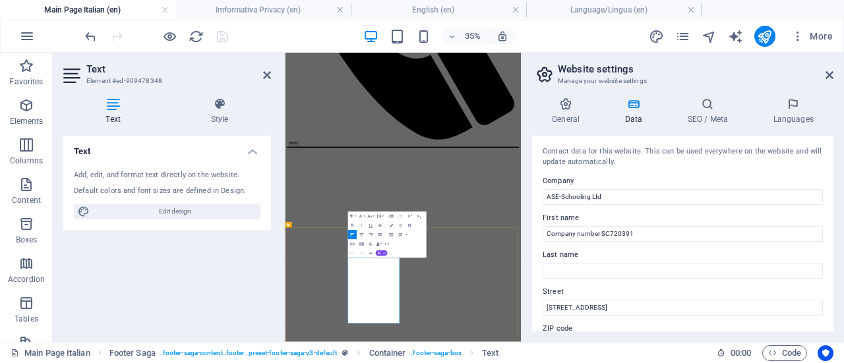
click at [831, 69] on h2 "Website settings" at bounding box center [696, 69] width 276 height 12
click at [830, 72] on icon at bounding box center [830, 75] width 8 height 11
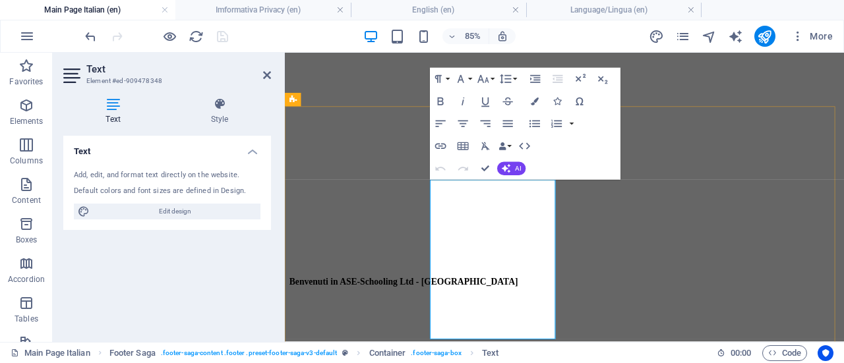
scroll to position [3476, 0]
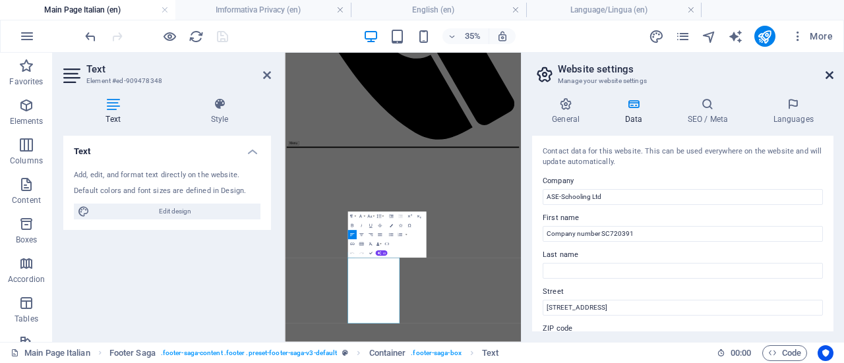
click at [831, 75] on icon at bounding box center [830, 75] width 8 height 11
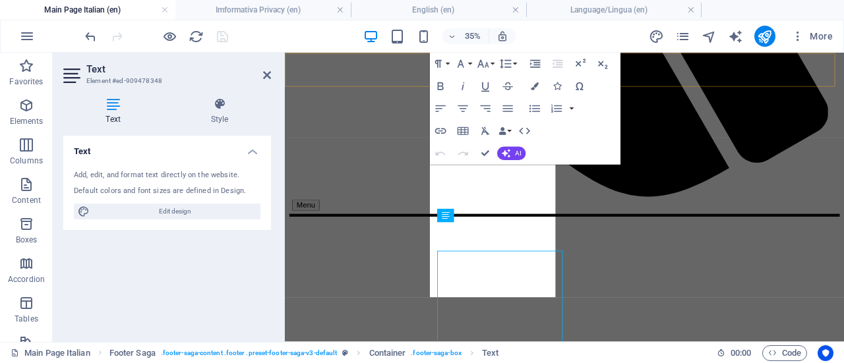
scroll to position [3525, 0]
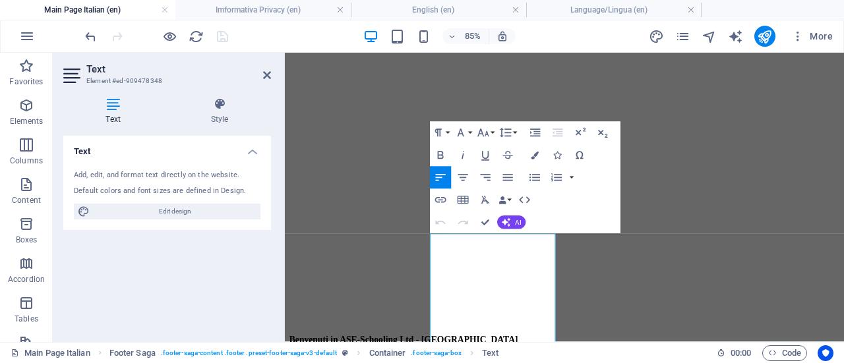
scroll to position [3413, 0]
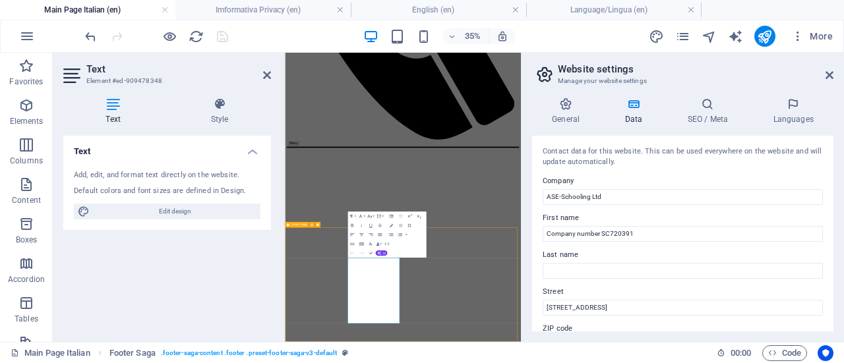
scroll to position [3453, 0]
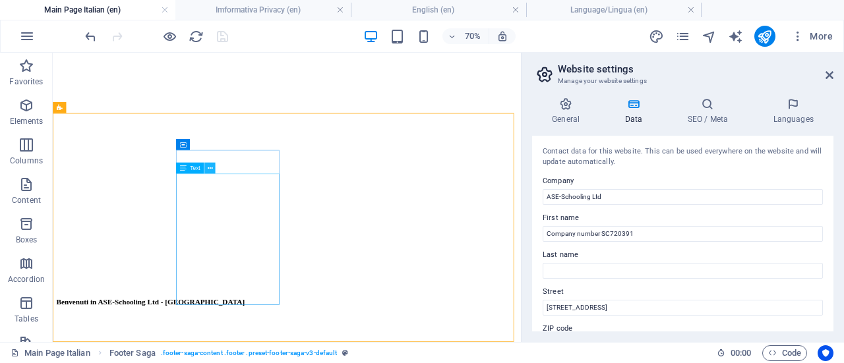
click at [212, 167] on button at bounding box center [209, 168] width 11 height 11
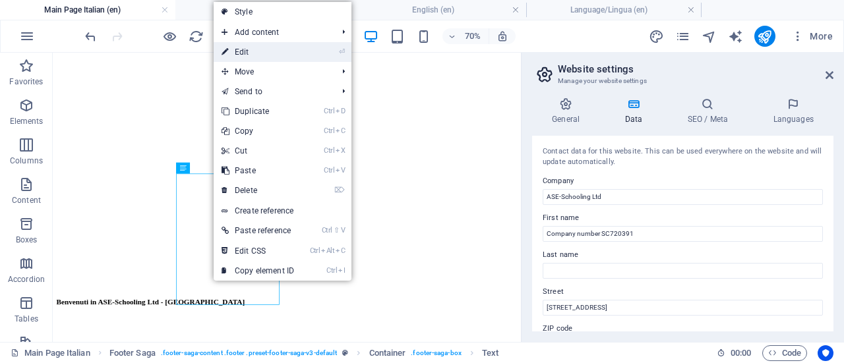
click at [255, 47] on link "⏎ Edit" at bounding box center [258, 52] width 88 height 20
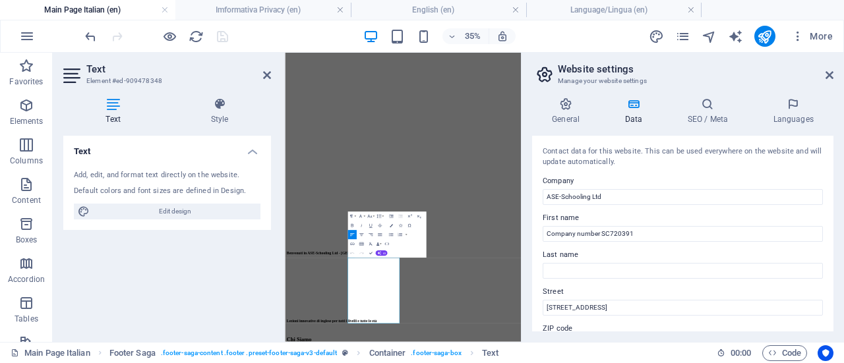
scroll to position [3171, 0]
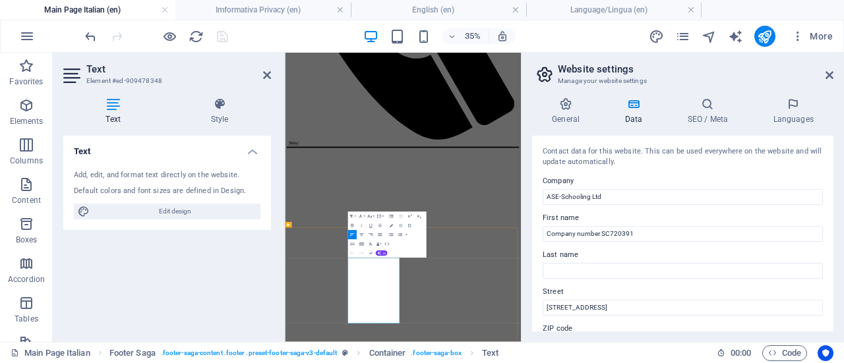
click at [828, 70] on icon at bounding box center [830, 75] width 8 height 11
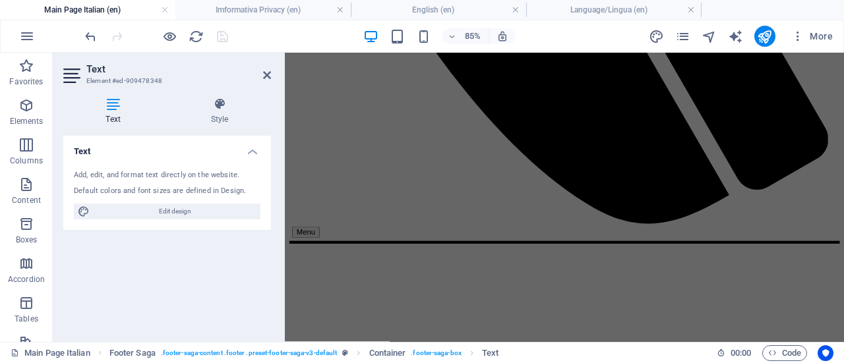
scroll to position [3438, 0]
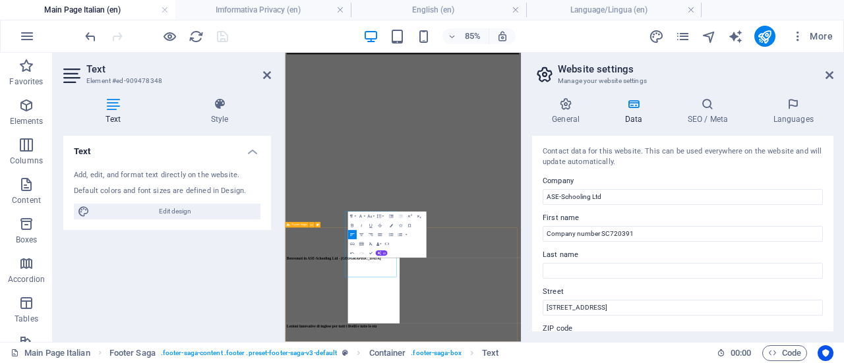
scroll to position [3171, 0]
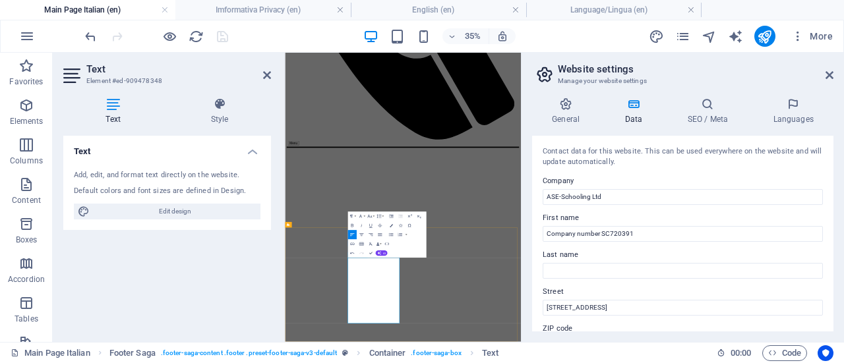
click at [267, 75] on icon at bounding box center [267, 75] width 8 height 11
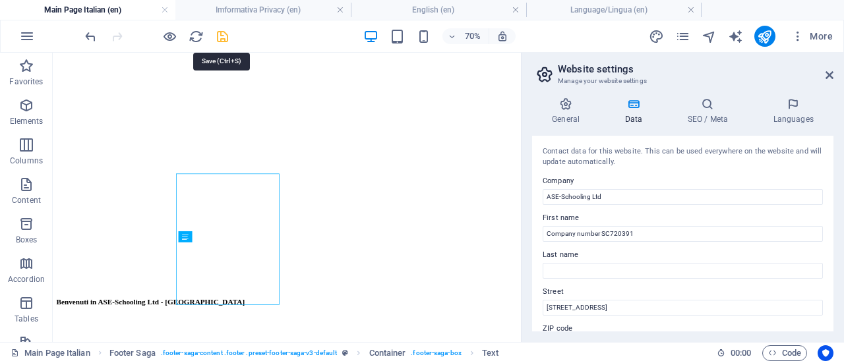
click at [225, 33] on icon "save" at bounding box center [222, 36] width 15 height 15
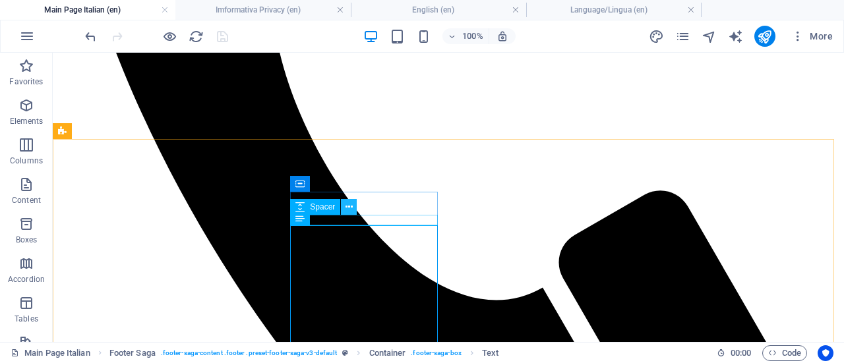
click at [349, 212] on icon at bounding box center [349, 208] width 7 height 14
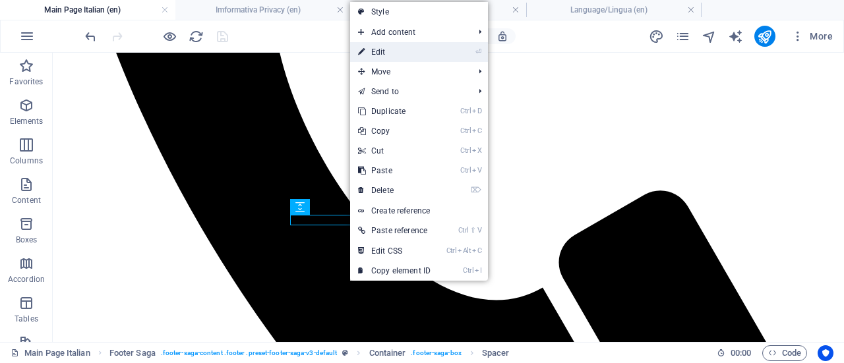
click at [388, 48] on link "⏎ Edit" at bounding box center [394, 52] width 88 height 20
select select "px"
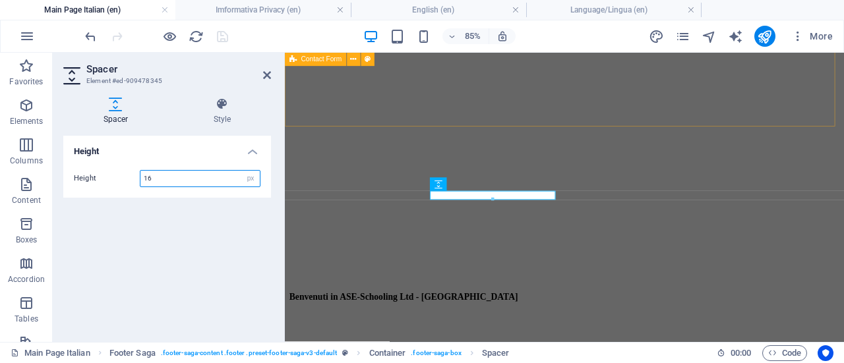
scroll to position [3452, 0]
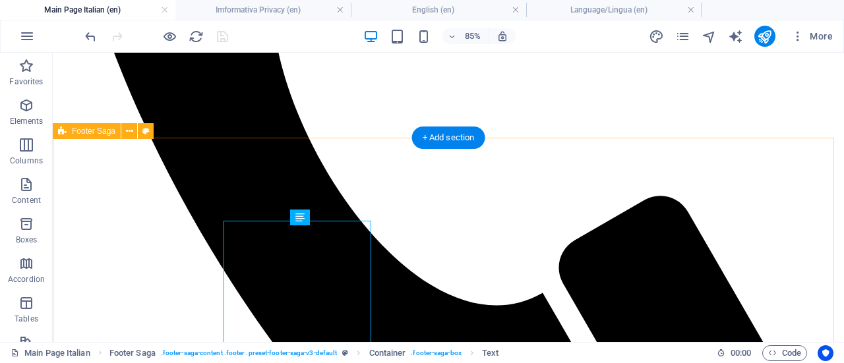
scroll to position [3457, 0]
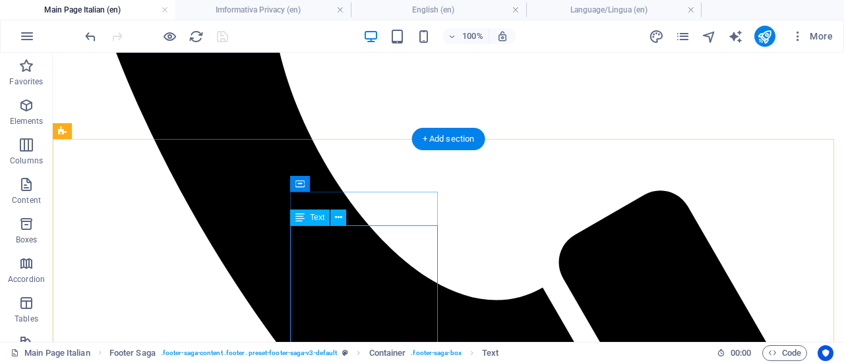
click at [344, 221] on button at bounding box center [338, 218] width 16 height 16
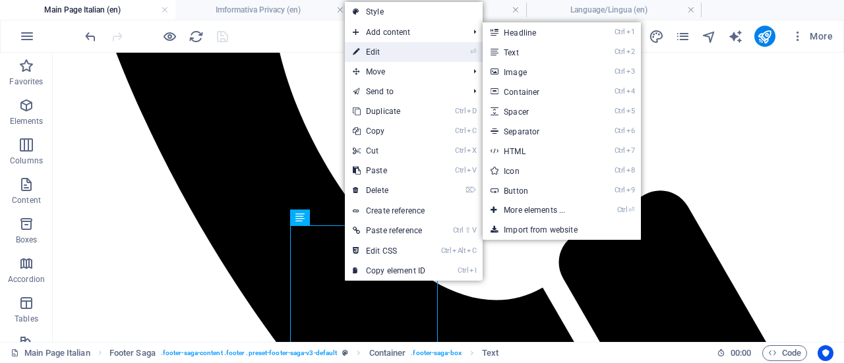
click at [392, 47] on link "⏎ Edit" at bounding box center [389, 52] width 88 height 20
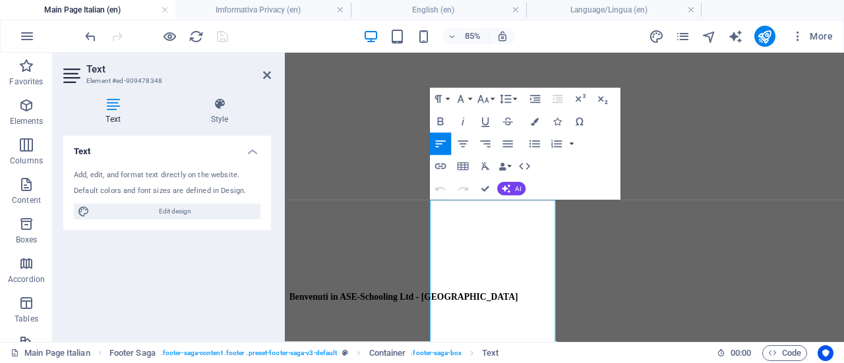
scroll to position [3452, 0]
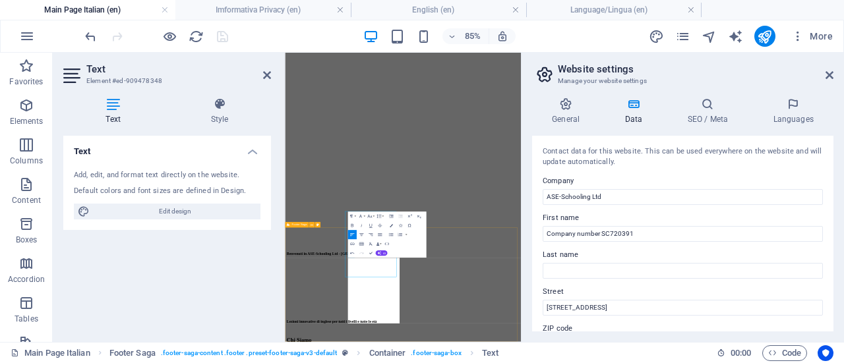
scroll to position [3171, 0]
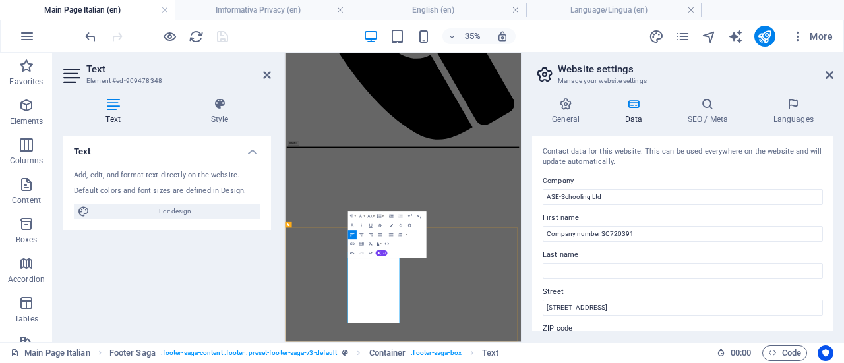
click at [266, 72] on icon at bounding box center [267, 75] width 8 height 11
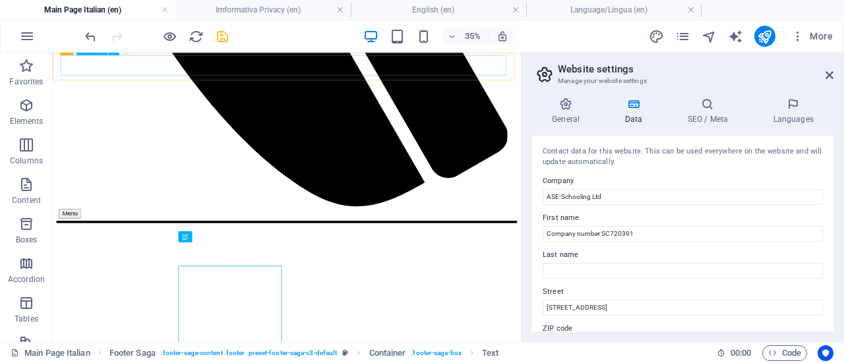
scroll to position [3453, 0]
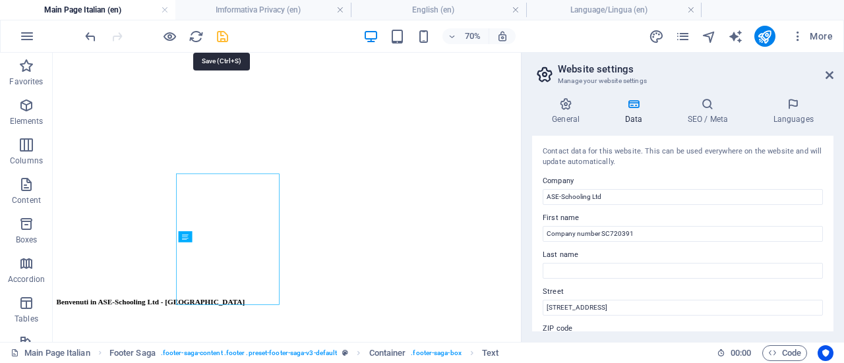
click at [220, 38] on icon "save" at bounding box center [222, 36] width 15 height 15
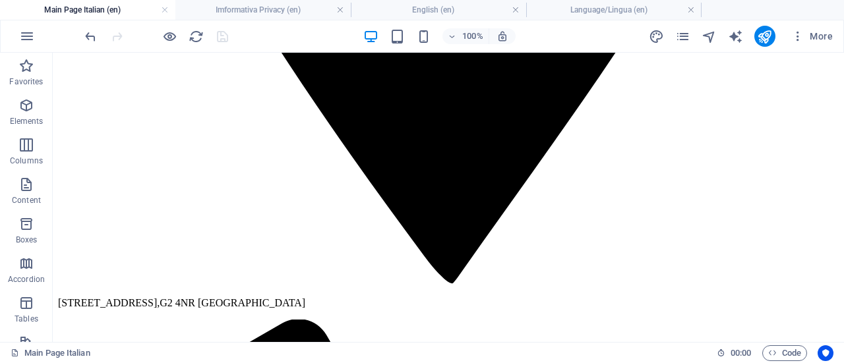
scroll to position [487, 0]
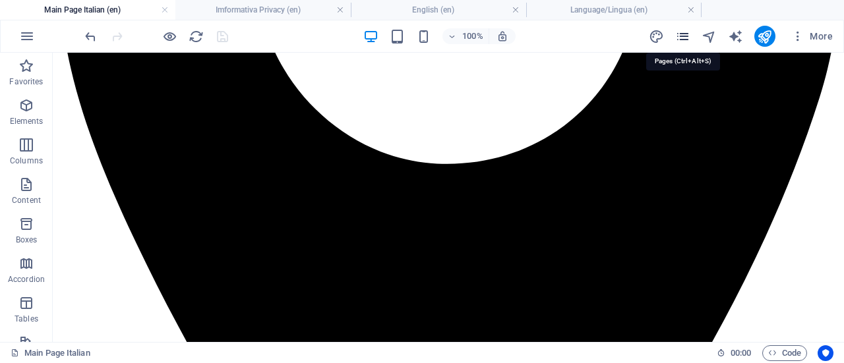
click at [687, 35] on icon "pages" at bounding box center [682, 36] width 15 height 15
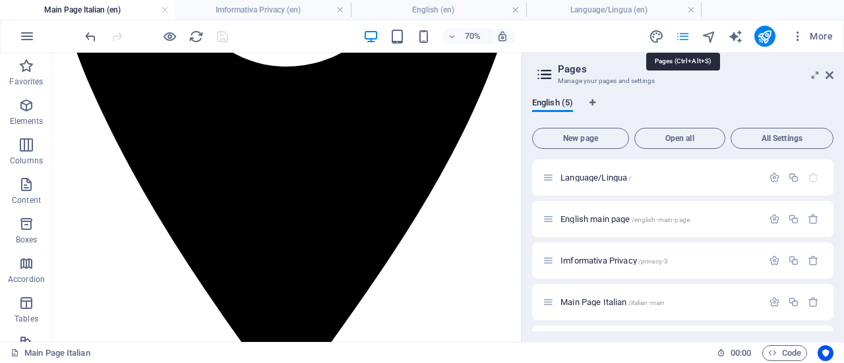
scroll to position [485, 0]
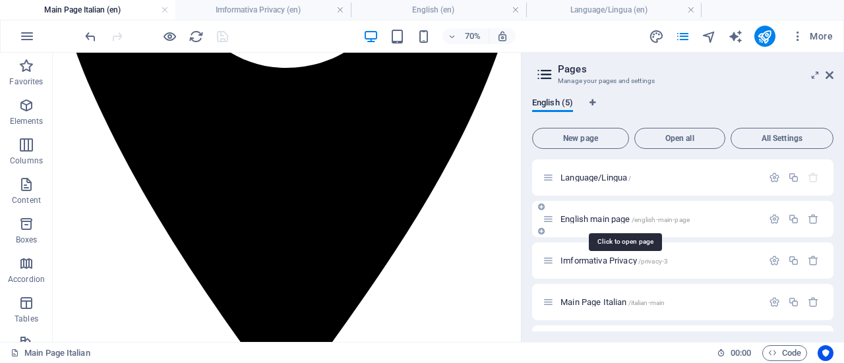
click at [621, 216] on span "English main page /english-main-page" at bounding box center [625, 219] width 129 height 10
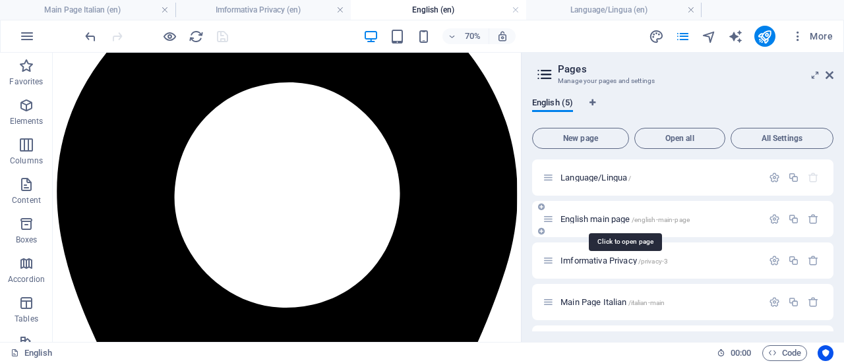
click at [605, 214] on span "English main page /english-main-page" at bounding box center [625, 219] width 129 height 10
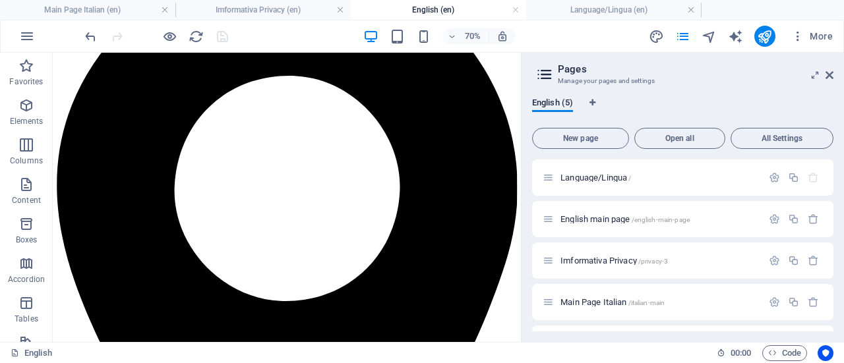
scroll to position [0, 0]
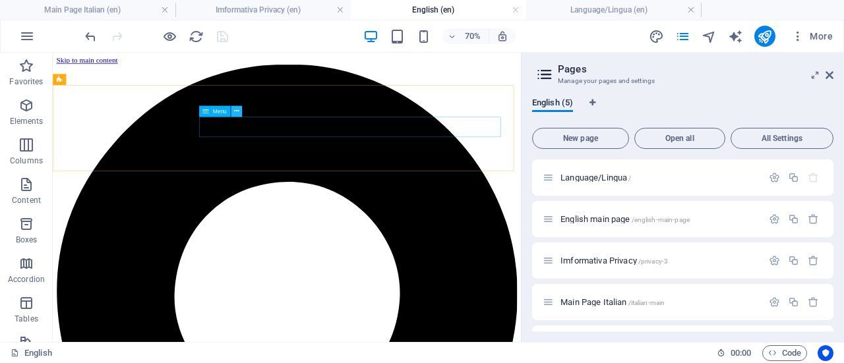
click at [235, 109] on icon at bounding box center [235, 111] width 5 height 10
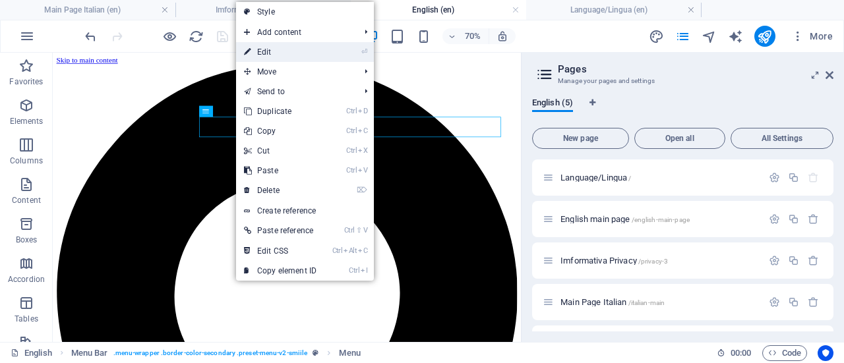
click at [272, 48] on link "⏎ Edit" at bounding box center [280, 52] width 88 height 20
select select
select select "nofollow"
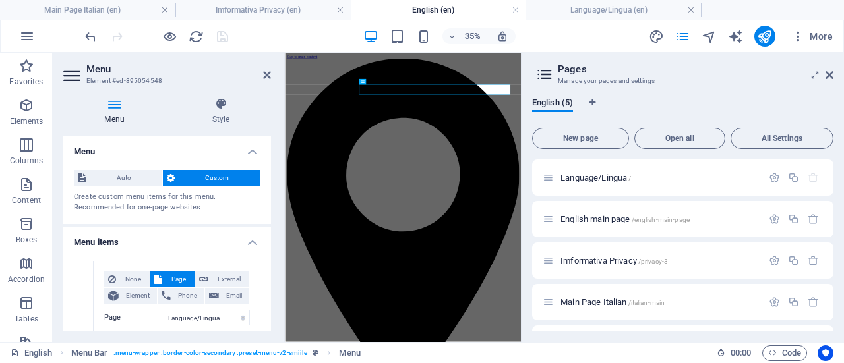
click at [116, 105] on icon at bounding box center [114, 104] width 102 height 13
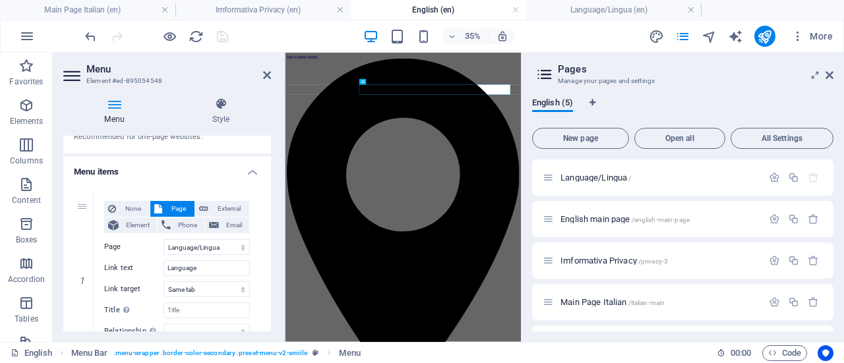
scroll to position [73, 0]
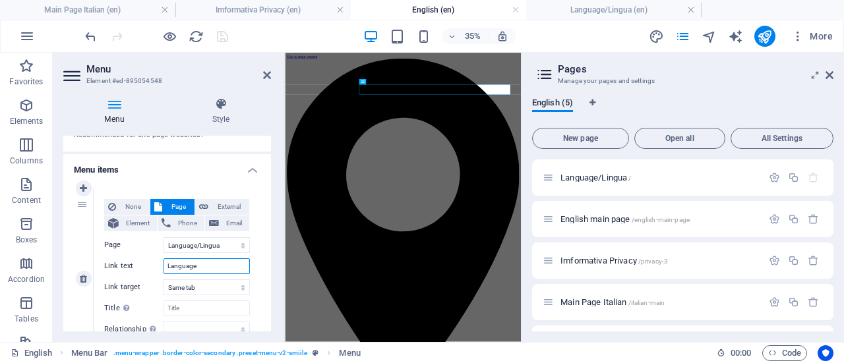
click at [206, 261] on input "Language" at bounding box center [207, 267] width 86 height 16
type input "L"
select select
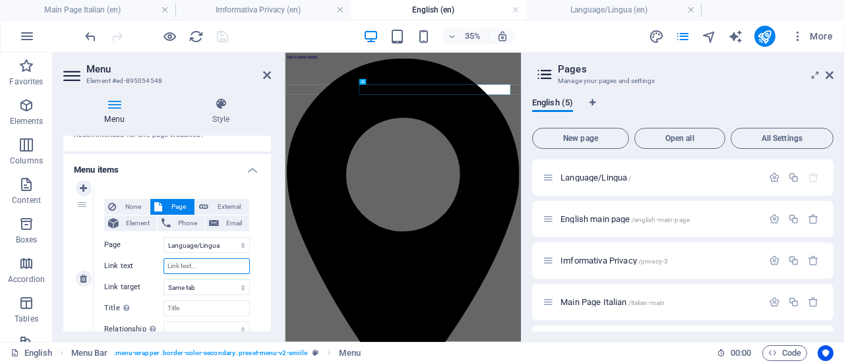
select select
type input "Home"
select select
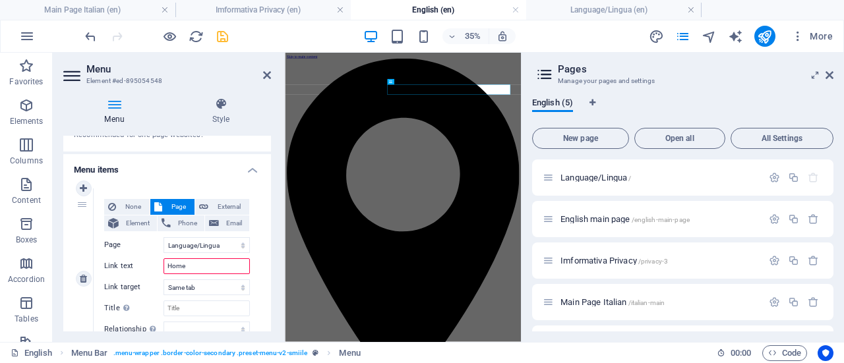
select select
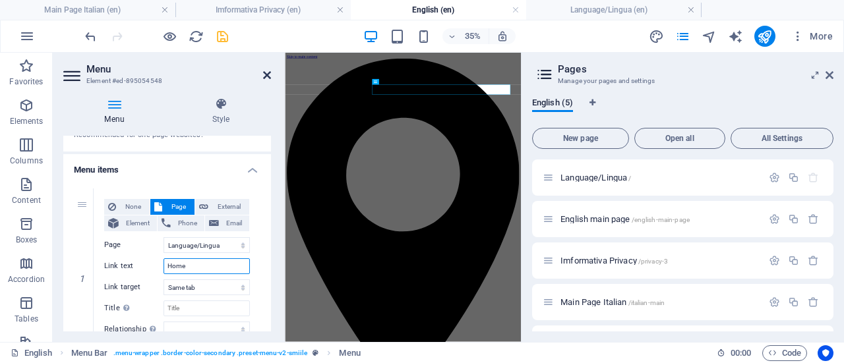
type input "Home"
click at [266, 71] on icon at bounding box center [267, 75] width 8 height 11
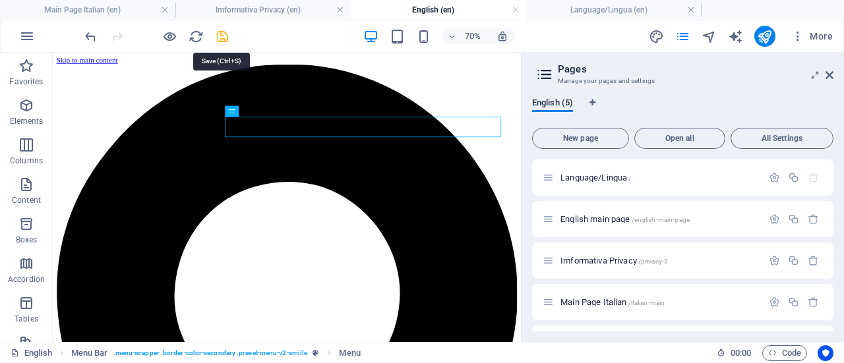
click at [220, 32] on icon "save" at bounding box center [222, 36] width 15 height 15
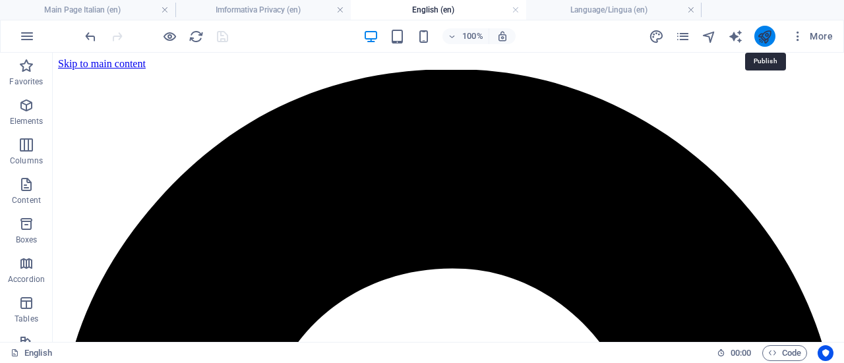
click at [758, 37] on icon "publish" at bounding box center [764, 36] width 15 height 15
click at [765, 34] on icon "publish" at bounding box center [764, 36] width 15 height 15
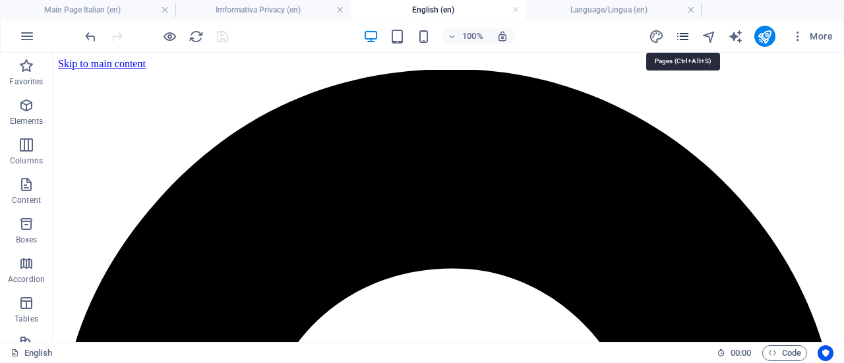
click at [686, 38] on icon "pages" at bounding box center [682, 36] width 15 height 15
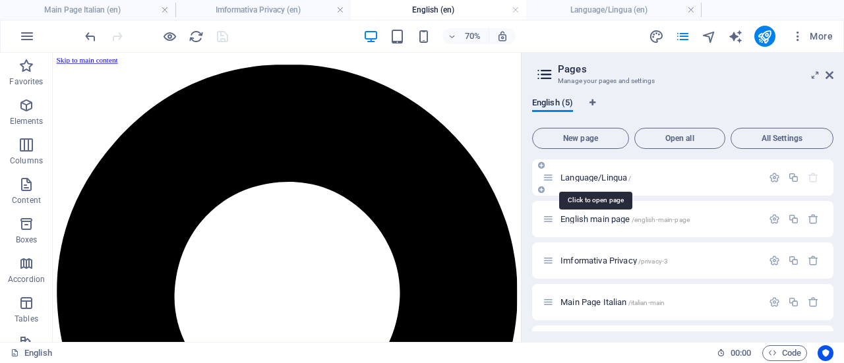
click at [613, 175] on span "Language/Lingua /" at bounding box center [596, 178] width 71 height 10
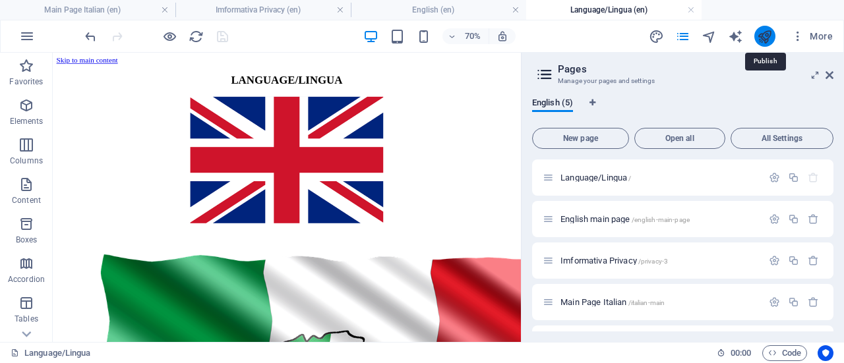
click at [766, 34] on icon "publish" at bounding box center [764, 36] width 15 height 15
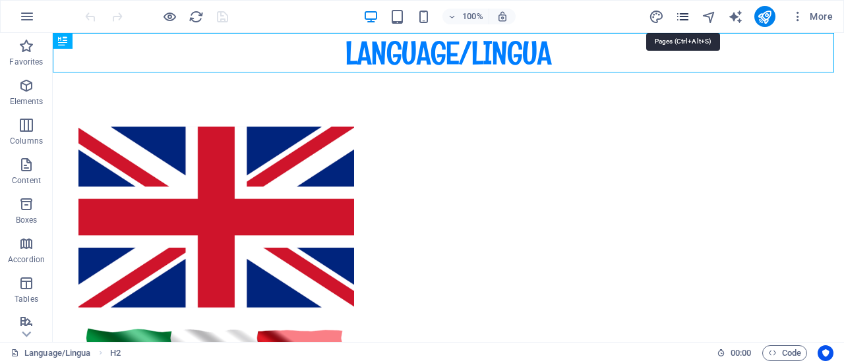
click at [682, 18] on icon "pages" at bounding box center [682, 16] width 15 height 15
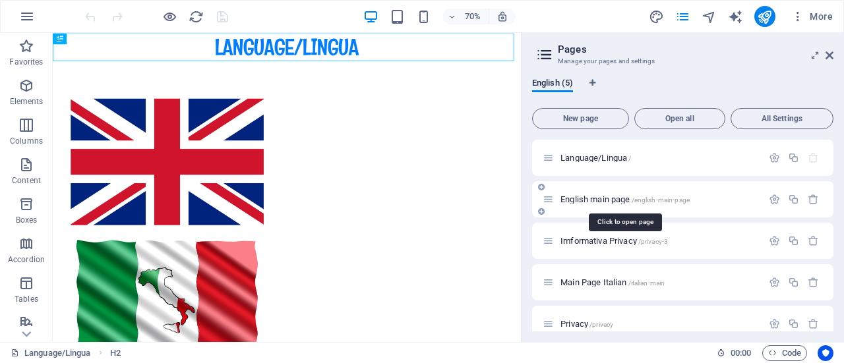
click at [615, 199] on span "English main page /english-main-page" at bounding box center [625, 200] width 129 height 10
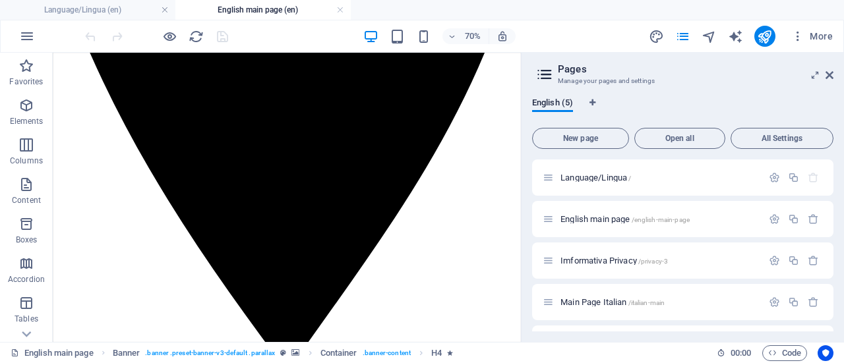
scroll to position [525, 0]
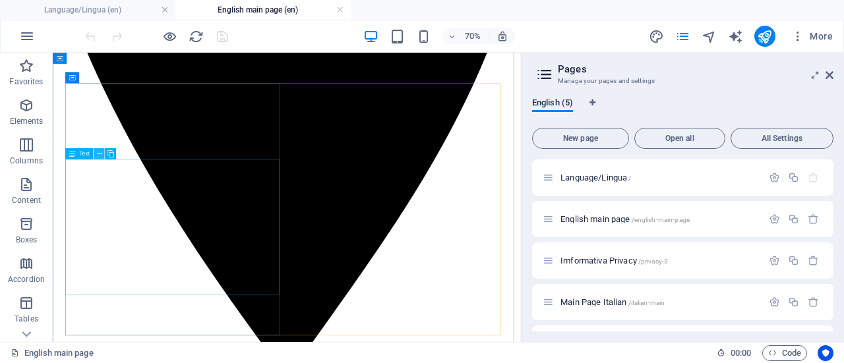
click at [99, 153] on icon at bounding box center [98, 154] width 5 height 10
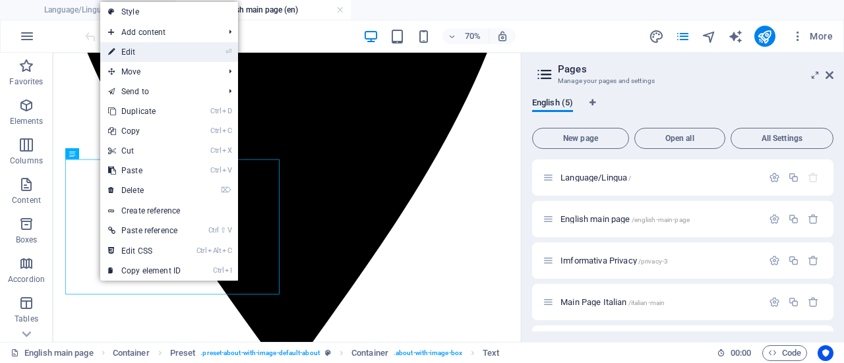
click at [141, 48] on link "⏎ Edit" at bounding box center [144, 52] width 88 height 20
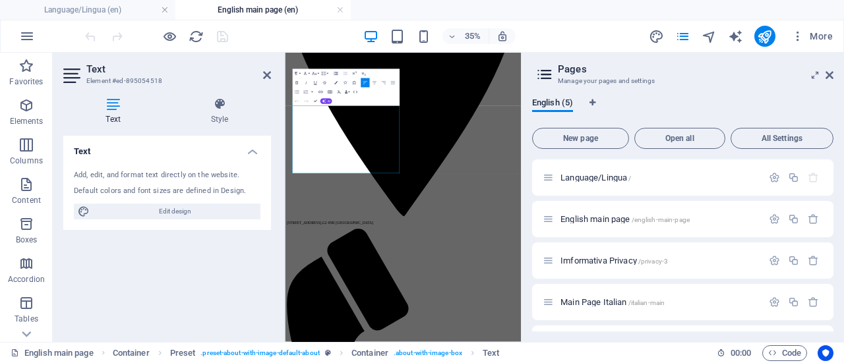
scroll to position [695, 0]
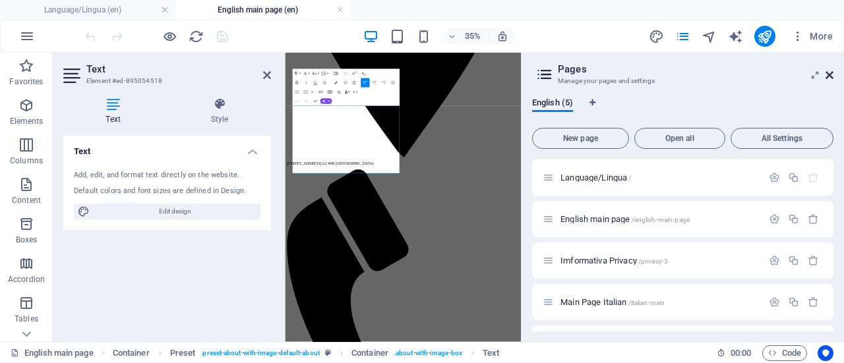
click at [831, 75] on icon at bounding box center [830, 75] width 8 height 11
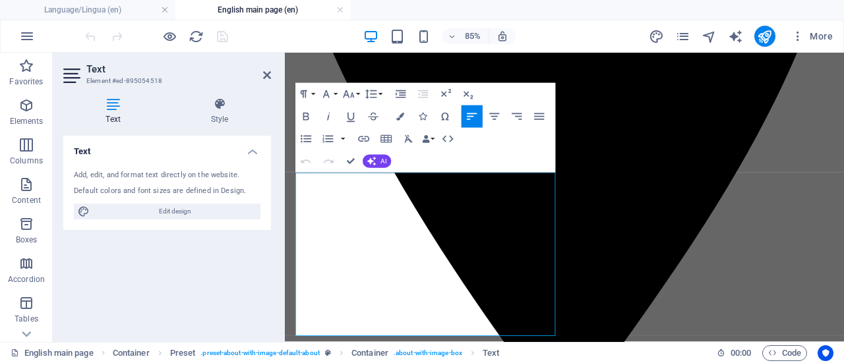
scroll to position [540, 0]
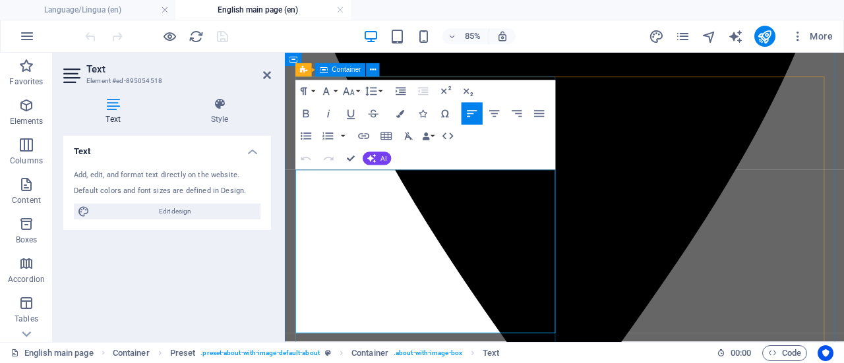
drag, startPoint x: 532, startPoint y: 240, endPoint x: 575, endPoint y: 383, distance: 149.6
click at [354, 88] on icon "button" at bounding box center [348, 90] width 13 height 13
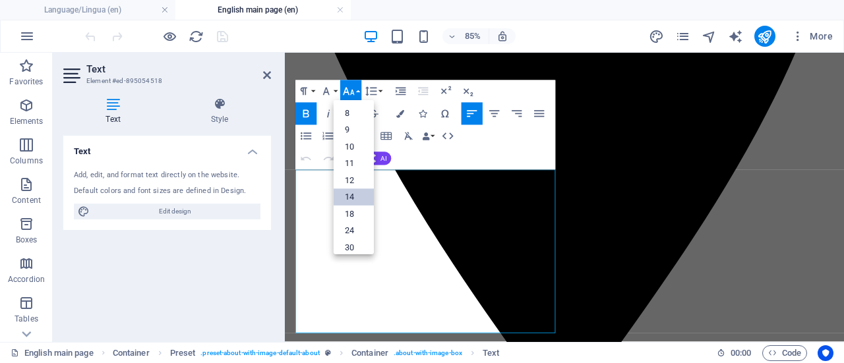
click at [353, 198] on link "14" at bounding box center [354, 197] width 40 height 17
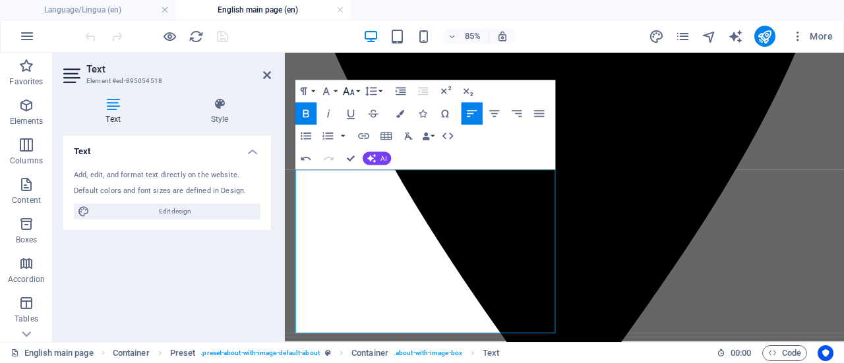
click at [350, 88] on icon "button" at bounding box center [348, 90] width 13 height 13
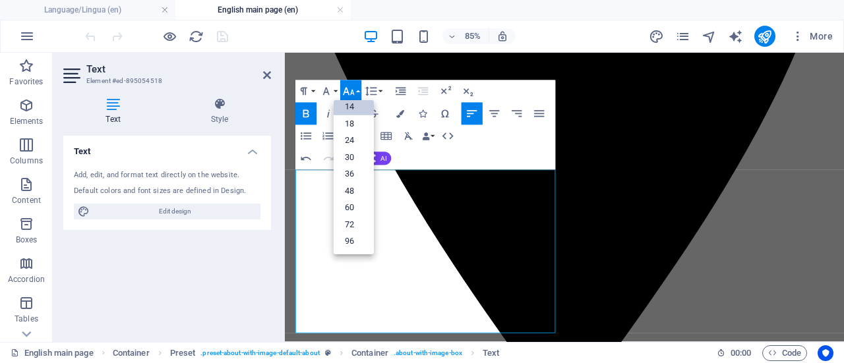
scroll to position [106, 0]
click at [354, 122] on link "18" at bounding box center [354, 124] width 40 height 17
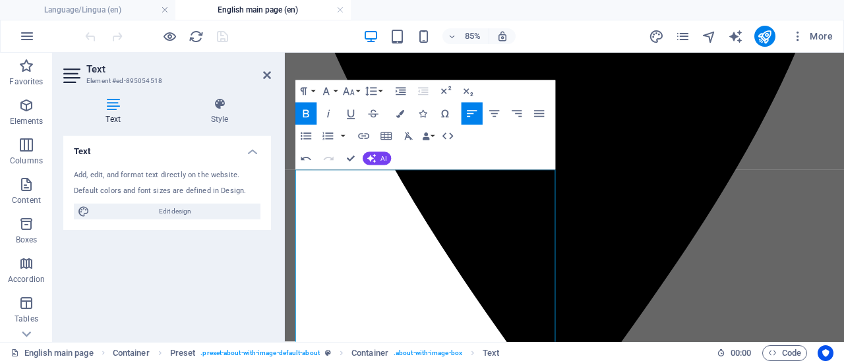
scroll to position [512, 0]
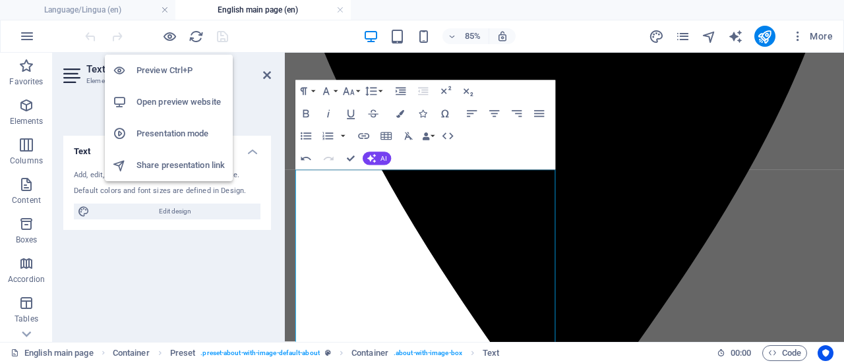
click at [160, 63] on h6 "Preview Ctrl+P" at bounding box center [181, 71] width 88 height 16
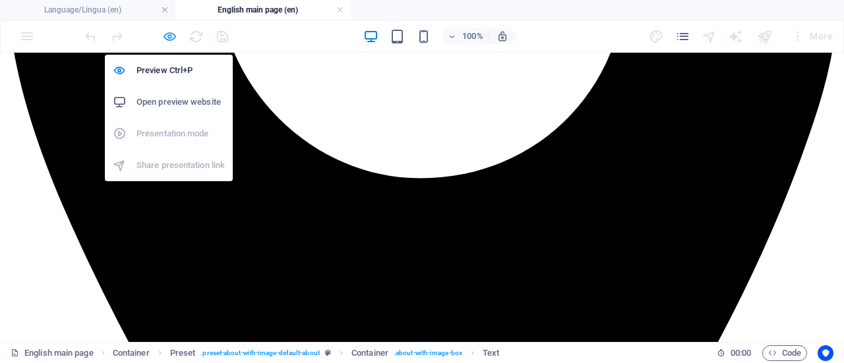
click at [171, 34] on icon "button" at bounding box center [169, 36] width 15 height 15
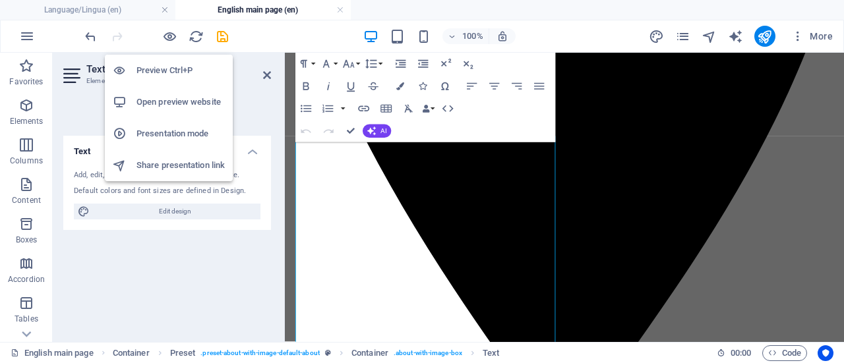
scroll to position [551, 0]
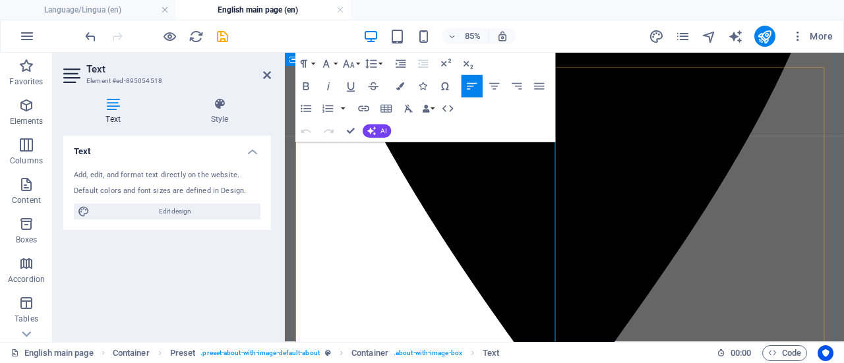
drag, startPoint x: 532, startPoint y: 183, endPoint x: 534, endPoint y: 392, distance: 209.1
click at [354, 64] on icon "button" at bounding box center [348, 63] width 13 height 13
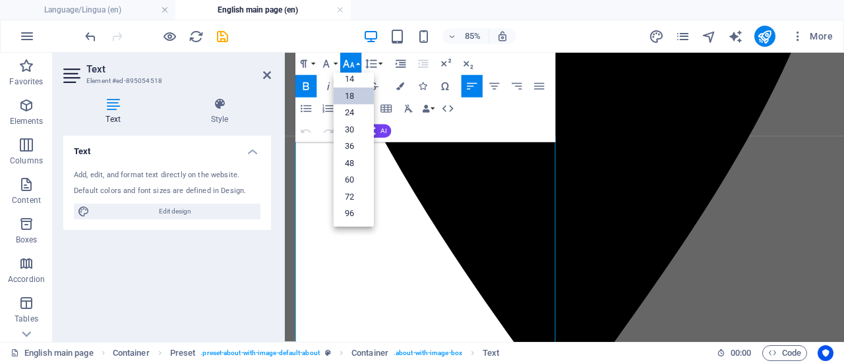
scroll to position [106, 0]
click at [352, 109] on link "24" at bounding box center [354, 114] width 40 height 17
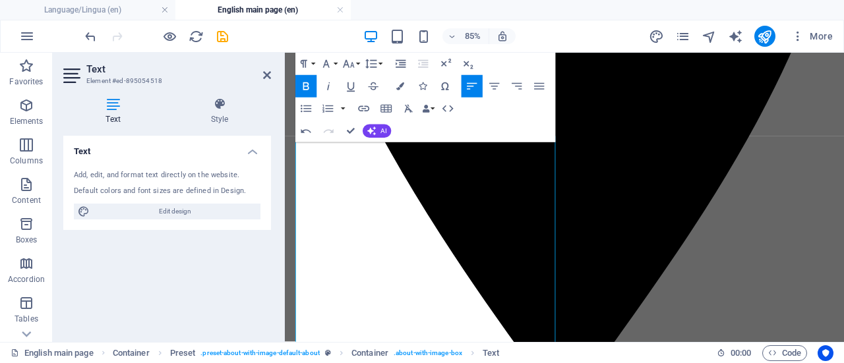
scroll to position [520, 0]
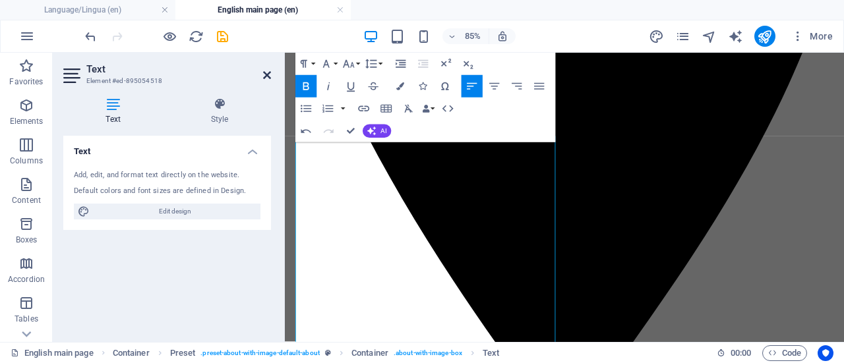
click at [266, 71] on icon at bounding box center [267, 75] width 8 height 11
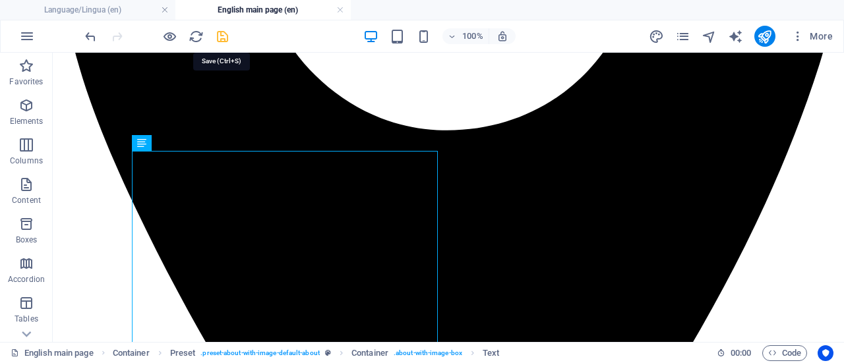
click at [221, 36] on icon "save" at bounding box center [222, 36] width 15 height 15
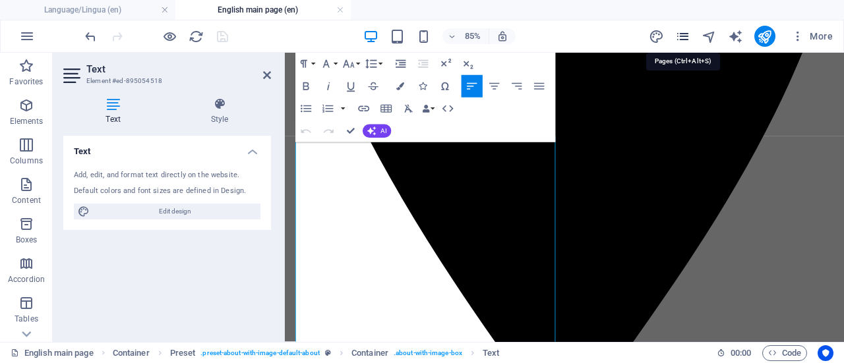
click at [683, 33] on icon "pages" at bounding box center [682, 36] width 15 height 15
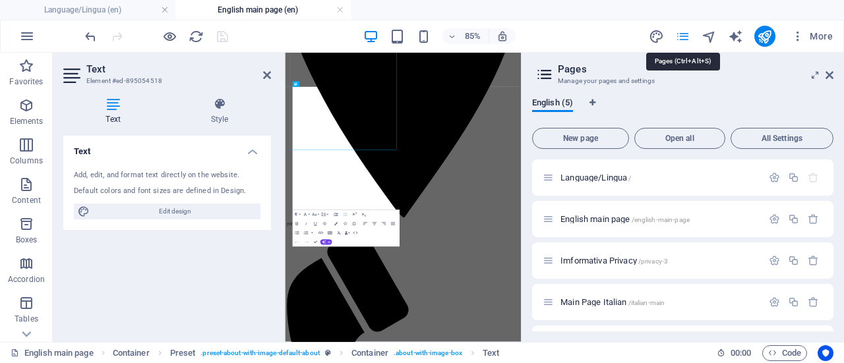
scroll to position [691, 0]
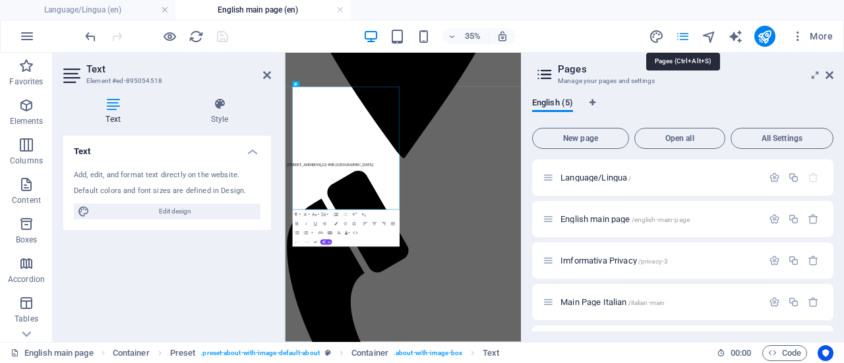
click at [680, 29] on icon "pages" at bounding box center [682, 36] width 15 height 15
click at [681, 33] on icon "pages" at bounding box center [682, 36] width 15 height 15
click at [612, 213] on div "English main page /english-main-page" at bounding box center [653, 219] width 220 height 15
click at [633, 216] on span "English main page /english-main-page" at bounding box center [625, 219] width 129 height 10
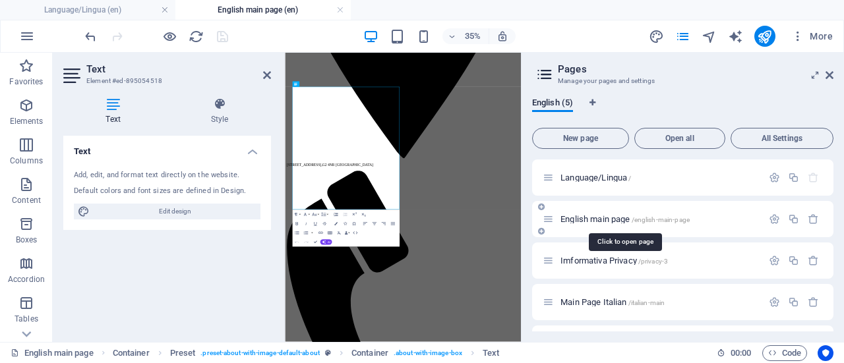
click at [611, 219] on span "English main page /english-main-page" at bounding box center [625, 219] width 129 height 10
click at [608, 216] on span "English main page /english-main-page" at bounding box center [625, 219] width 129 height 10
click at [826, 73] on icon at bounding box center [830, 75] width 8 height 11
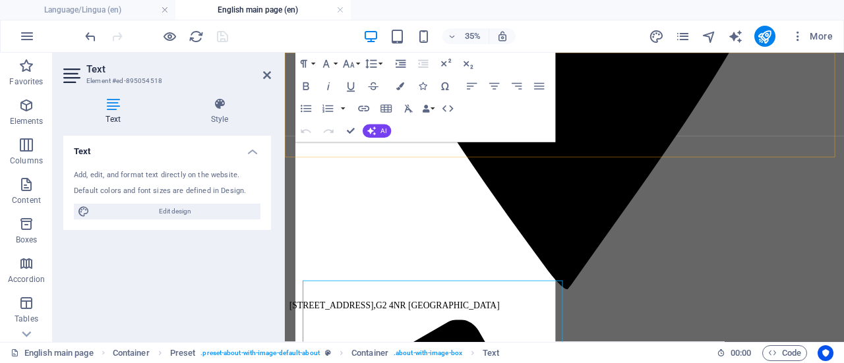
scroll to position [520, 0]
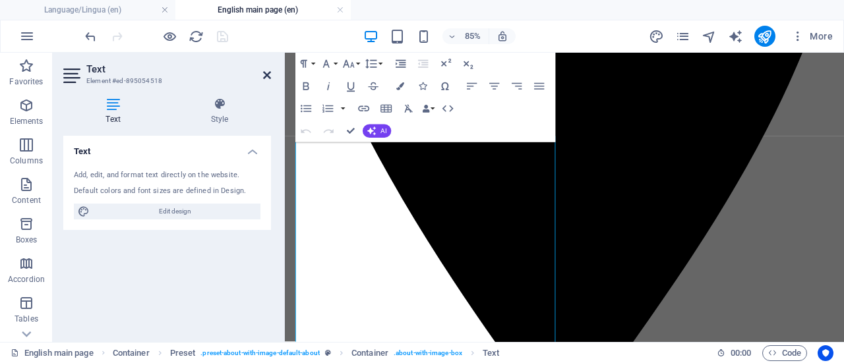
click at [266, 72] on icon at bounding box center [267, 75] width 8 height 11
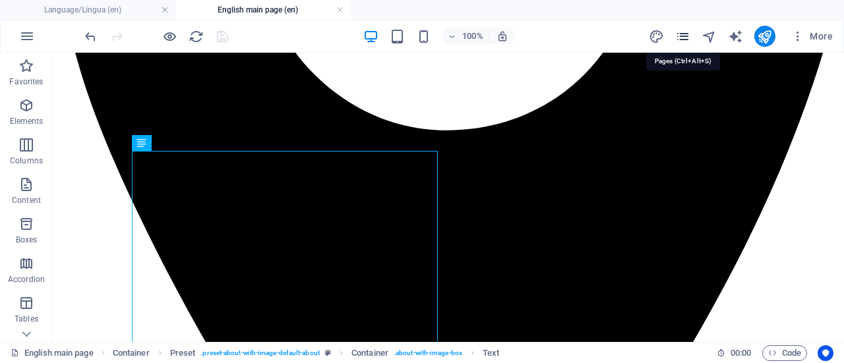
click at [679, 34] on icon "pages" at bounding box center [682, 36] width 15 height 15
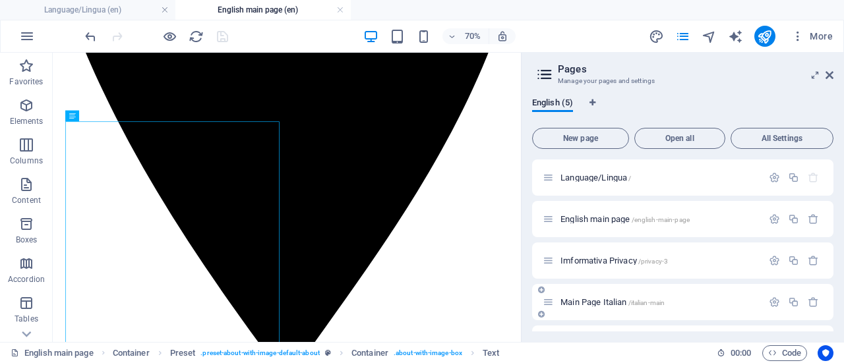
click at [640, 299] on span "/italian-main" at bounding box center [647, 302] width 37 height 7
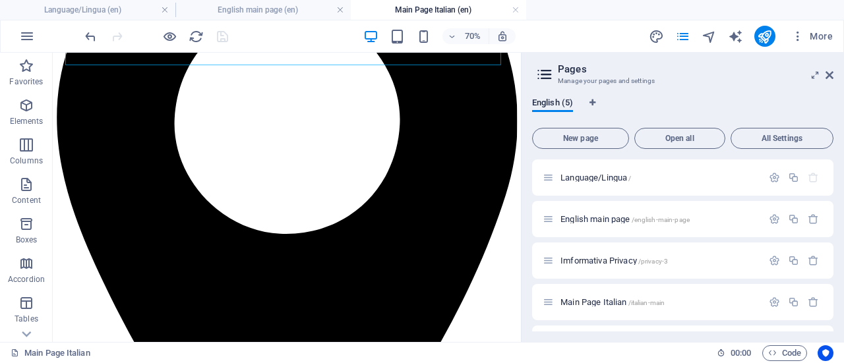
scroll to position [314, 0]
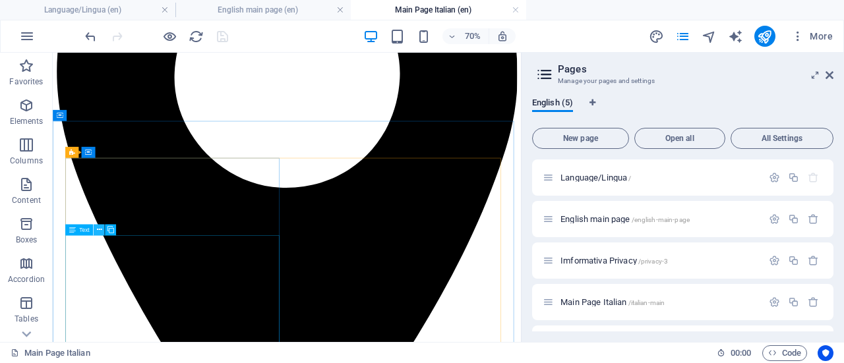
click at [100, 228] on icon at bounding box center [98, 230] width 5 height 10
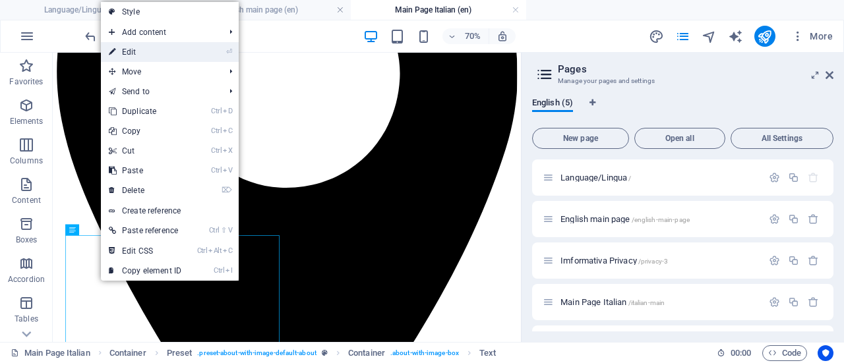
click at [141, 49] on link "⏎ Edit" at bounding box center [145, 52] width 88 height 20
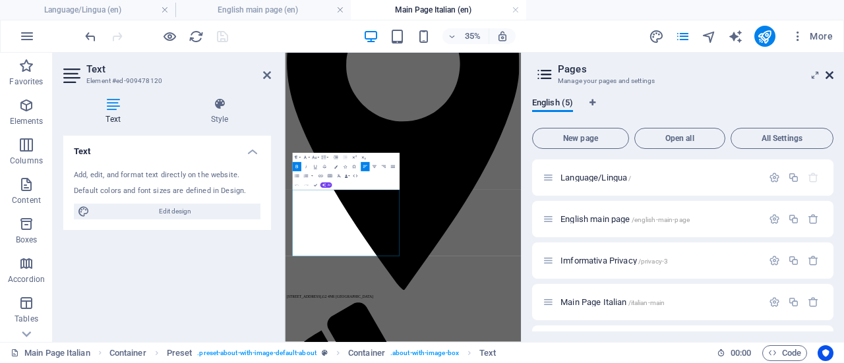
click at [827, 71] on icon at bounding box center [830, 75] width 8 height 11
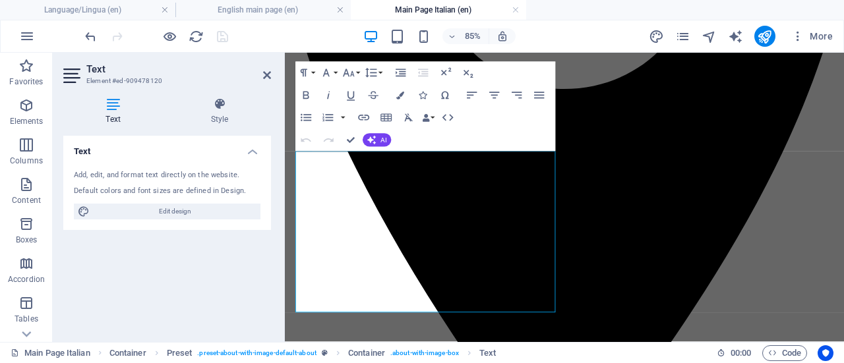
scroll to position [458, 0]
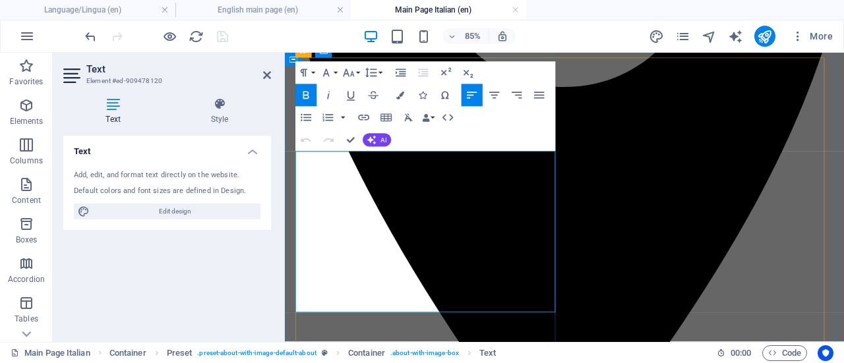
drag, startPoint x: 347, startPoint y: 352, endPoint x: 438, endPoint y: 207, distance: 170.7
click at [355, 73] on icon "button" at bounding box center [348, 73] width 13 height 13
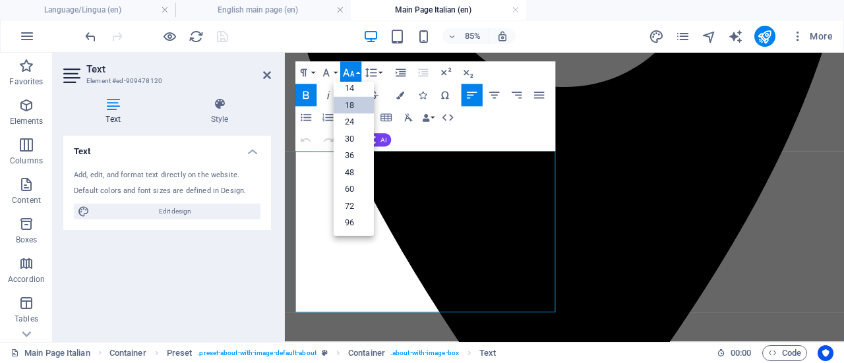
scroll to position [106, 0]
click at [350, 122] on link "24" at bounding box center [354, 123] width 40 height 17
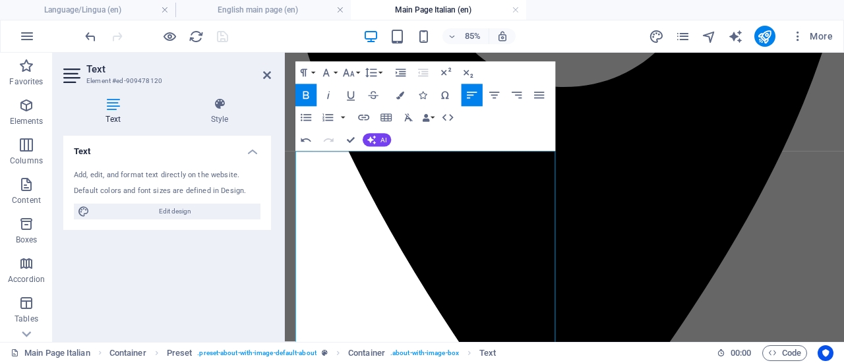
scroll to position [398, 0]
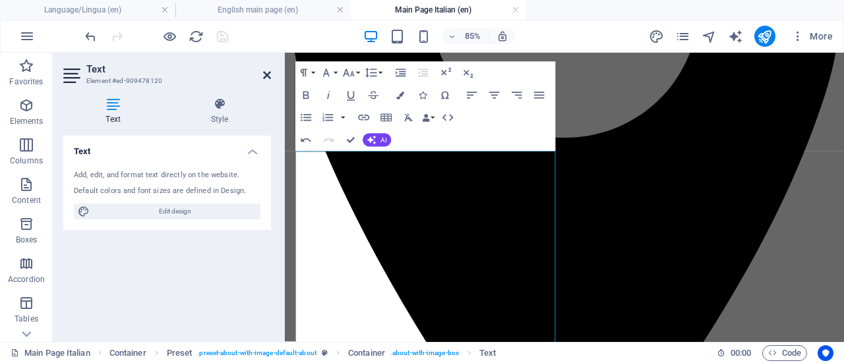
click at [266, 75] on icon at bounding box center [267, 75] width 8 height 11
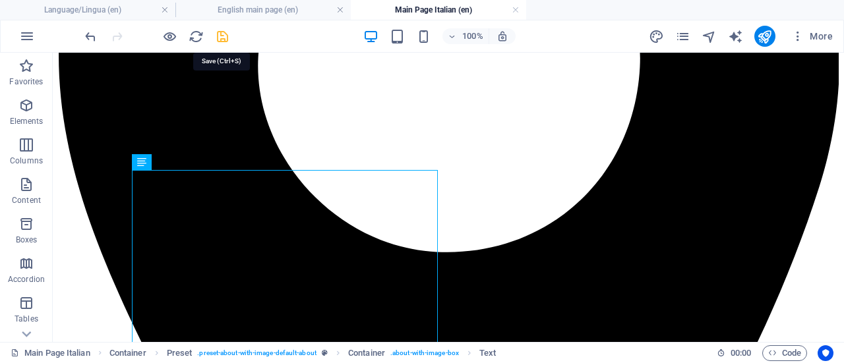
click at [221, 33] on icon "save" at bounding box center [222, 36] width 15 height 15
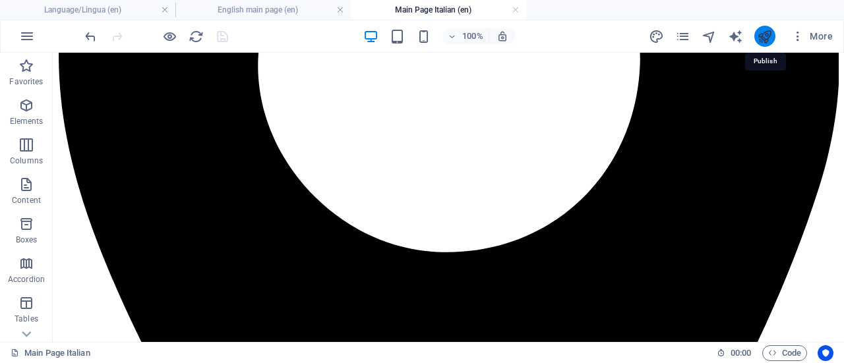
click at [760, 38] on icon "publish" at bounding box center [764, 36] width 15 height 15
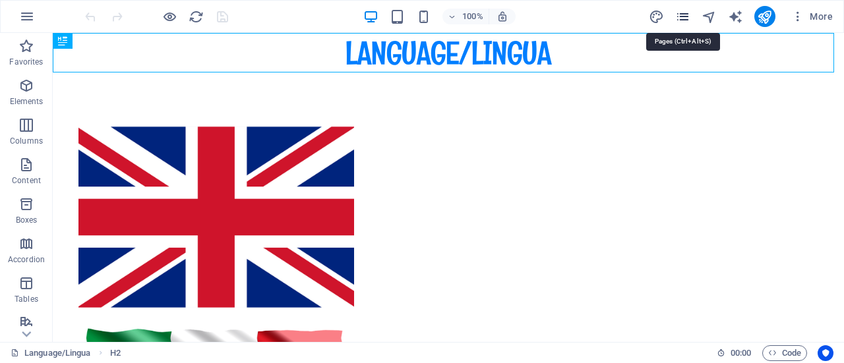
click at [686, 17] on icon "pages" at bounding box center [682, 16] width 15 height 15
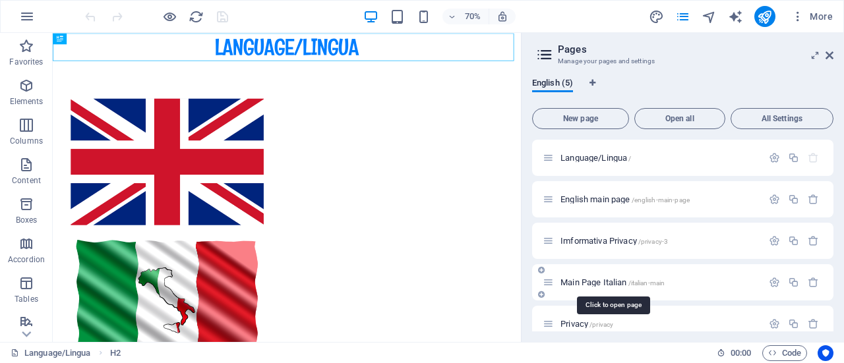
click at [644, 280] on span "/italian-main" at bounding box center [647, 283] width 37 height 7
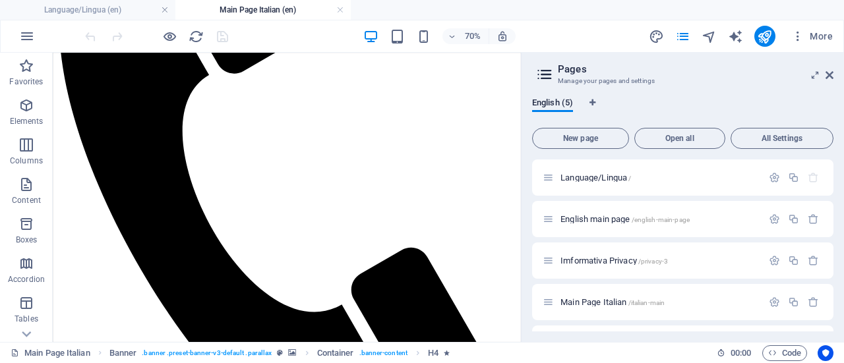
scroll to position [3050, 0]
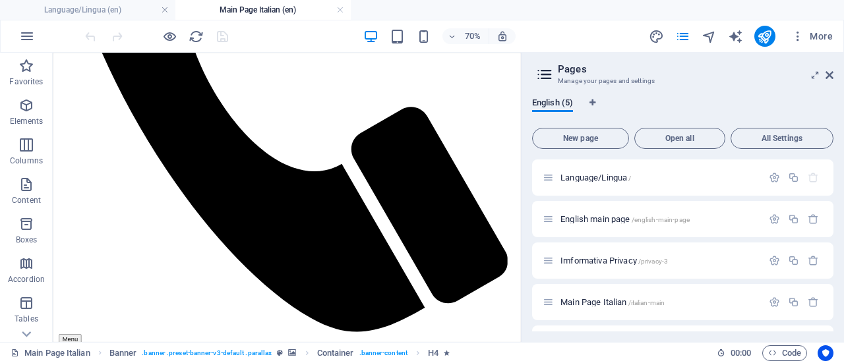
drag, startPoint x: 715, startPoint y: 82, endPoint x: 590, endPoint y: 340, distance: 286.7
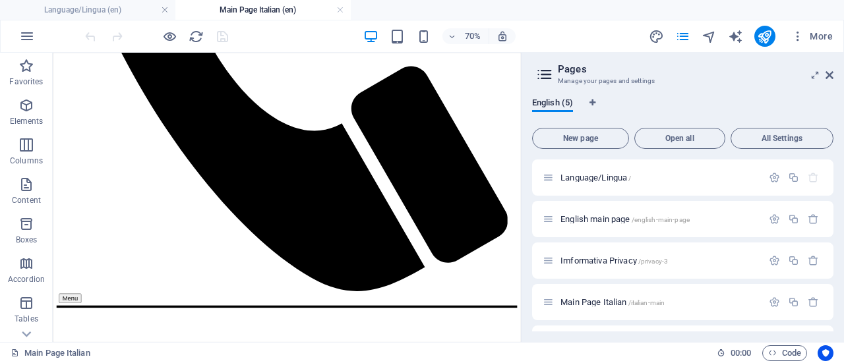
scroll to position [3475, 0]
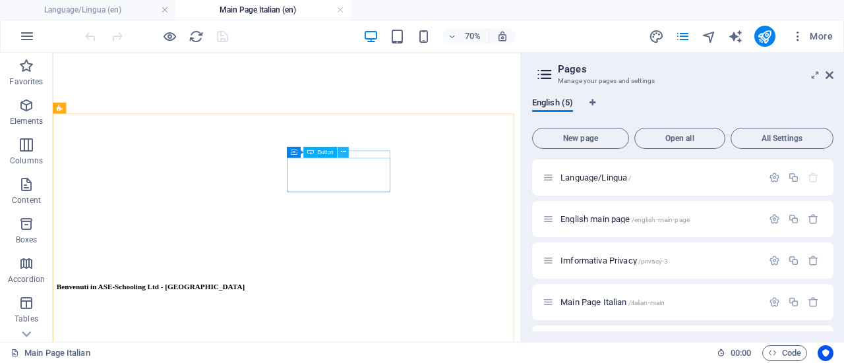
click at [343, 151] on icon at bounding box center [342, 153] width 5 height 10
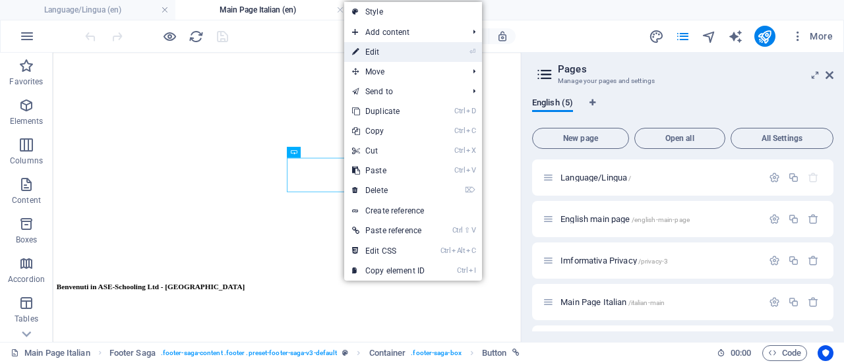
click at [379, 51] on link "⏎ Edit" at bounding box center [388, 52] width 88 height 20
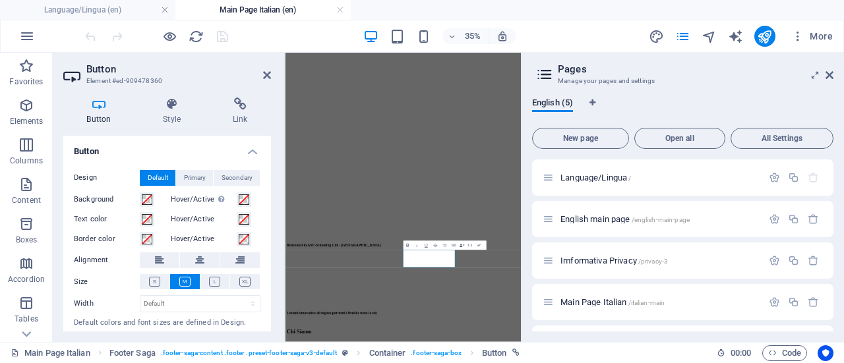
scroll to position [3193, 0]
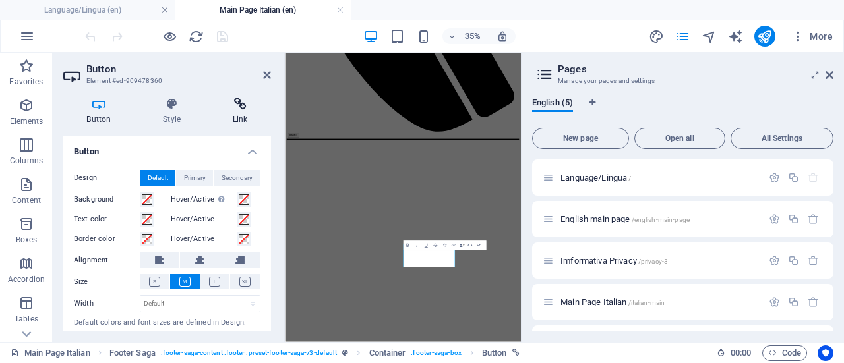
click at [235, 100] on icon at bounding box center [240, 104] width 62 height 13
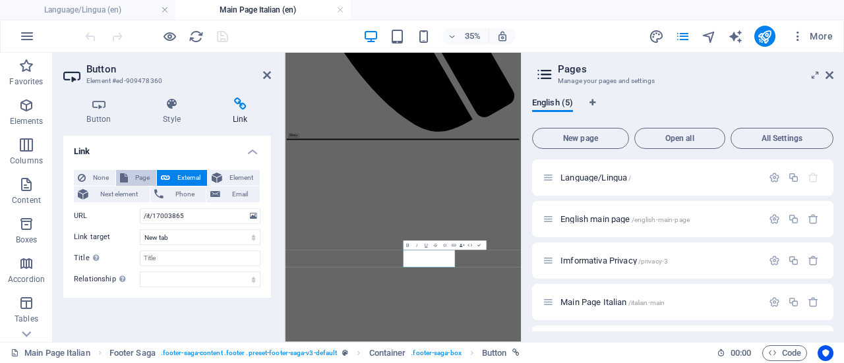
click at [140, 171] on span "Page" at bounding box center [142, 178] width 20 height 16
select select
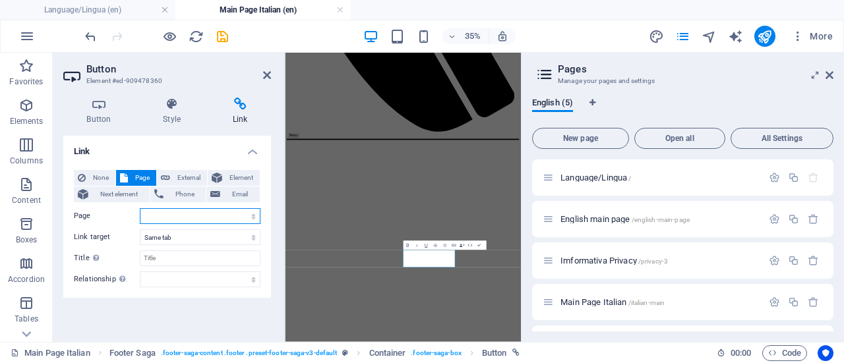
click at [247, 213] on select "Language/Lingua English main page Imformativa Privacy Main Page Italian Privacy" at bounding box center [200, 216] width 121 height 16
select select "2"
click at [140, 208] on select "Language/Lingua English main page Imformativa Privacy Main Page Italian Privacy" at bounding box center [200, 216] width 121 height 16
click at [245, 232] on select "New tab Same tab Overlay" at bounding box center [200, 238] width 121 height 16
select select "blank"
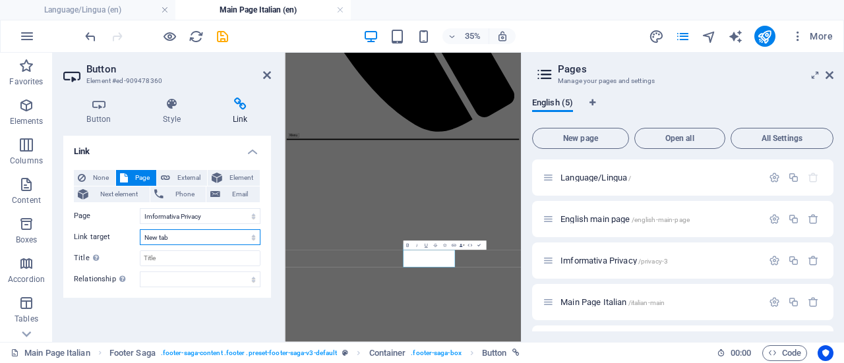
click at [140, 230] on select "New tab Same tab Overlay" at bounding box center [200, 238] width 121 height 16
click at [265, 70] on icon at bounding box center [267, 75] width 8 height 11
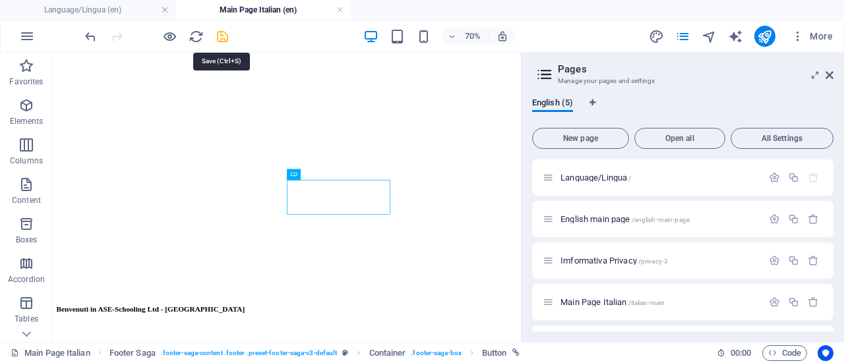
click at [216, 32] on icon "save" at bounding box center [222, 36] width 15 height 15
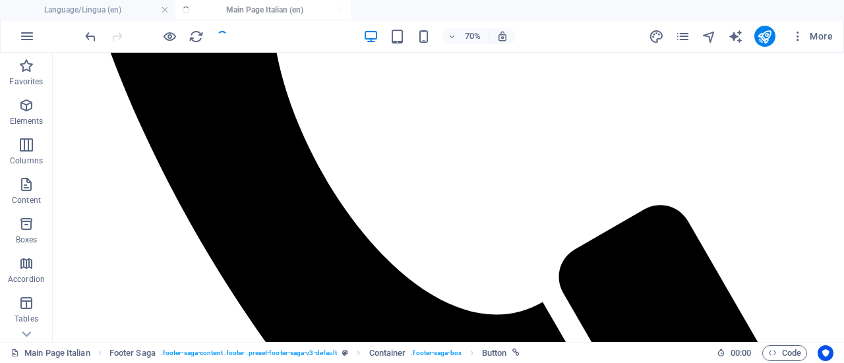
scroll to position [3447, 0]
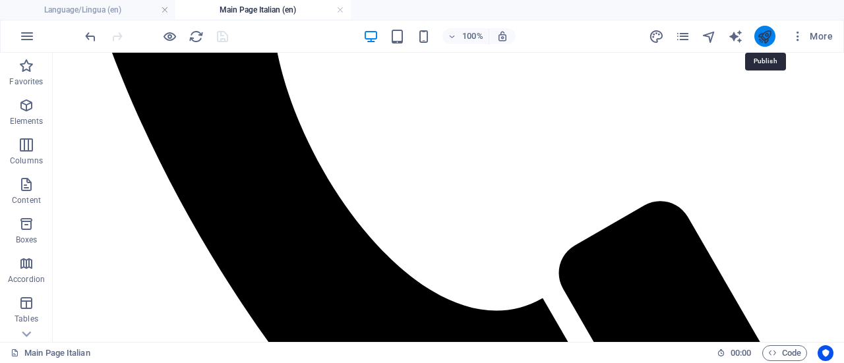
click at [757, 32] on icon "publish" at bounding box center [764, 36] width 15 height 15
